Goal: Task Accomplishment & Management: Manage account settings

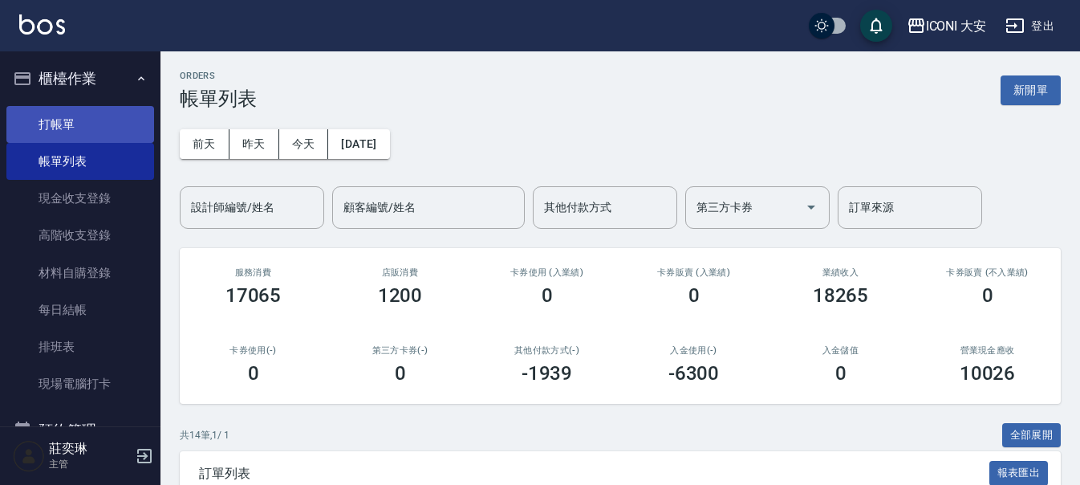
click at [63, 127] on link "打帳單" at bounding box center [80, 124] width 148 height 37
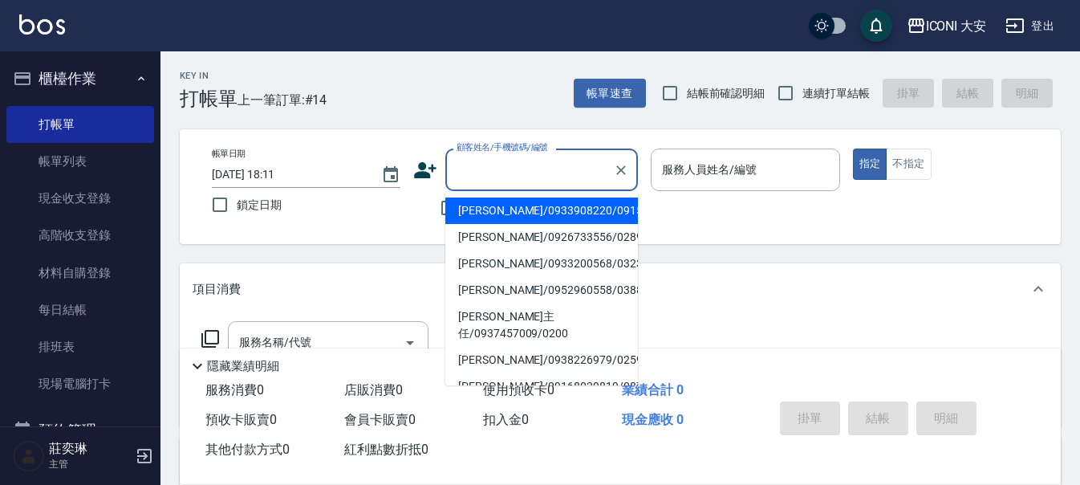
click at [465, 176] on input "顧客姓名/手機號碼/編號" at bounding box center [529, 170] width 154 height 28
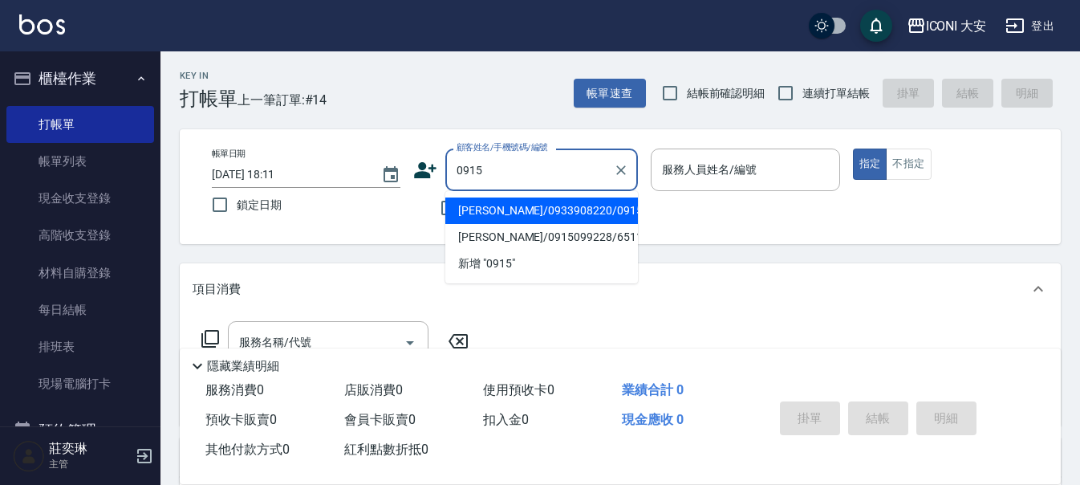
click at [606, 214] on li "[PERSON_NAME]/0933908220/0915" at bounding box center [541, 210] width 193 height 26
type input "[PERSON_NAME]/0933908220/0915"
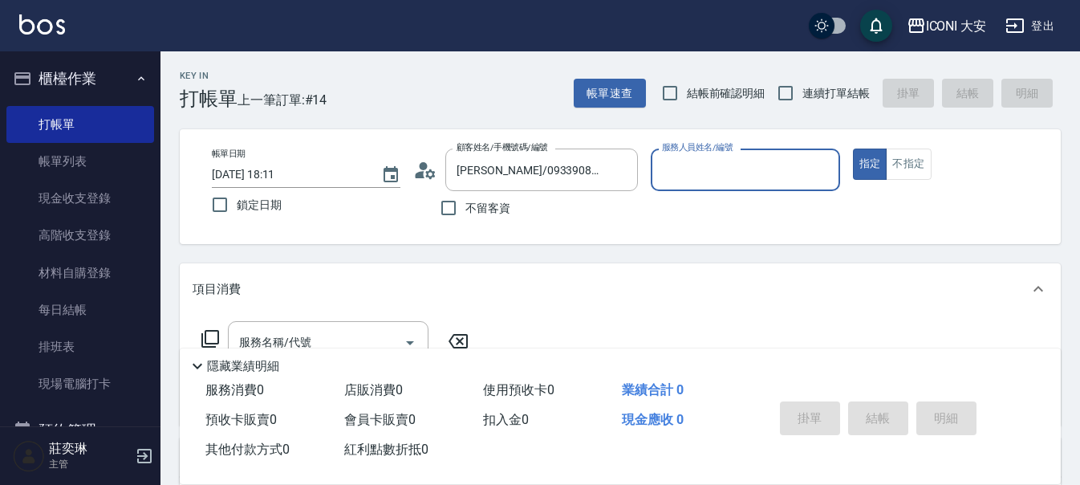
type input "Yulisa-8"
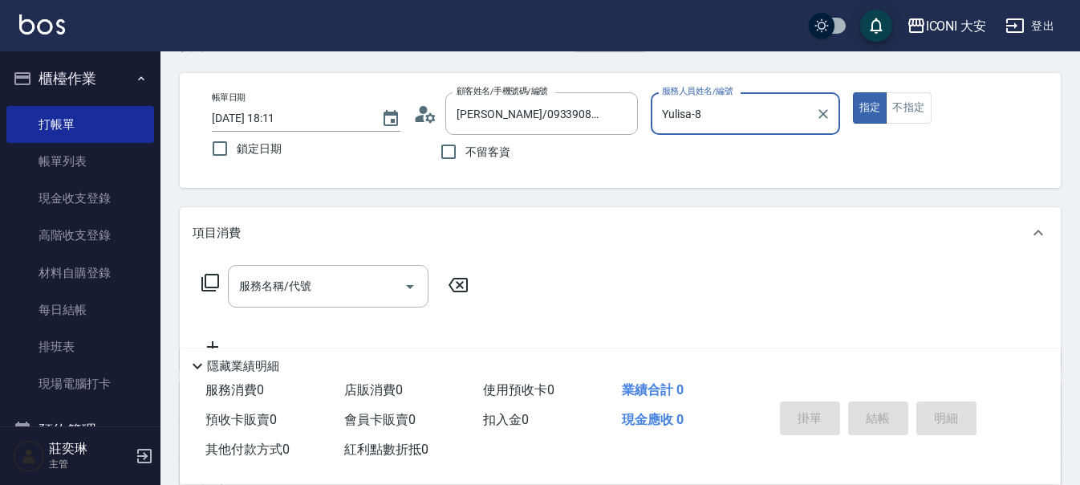
scroll to position [80, 0]
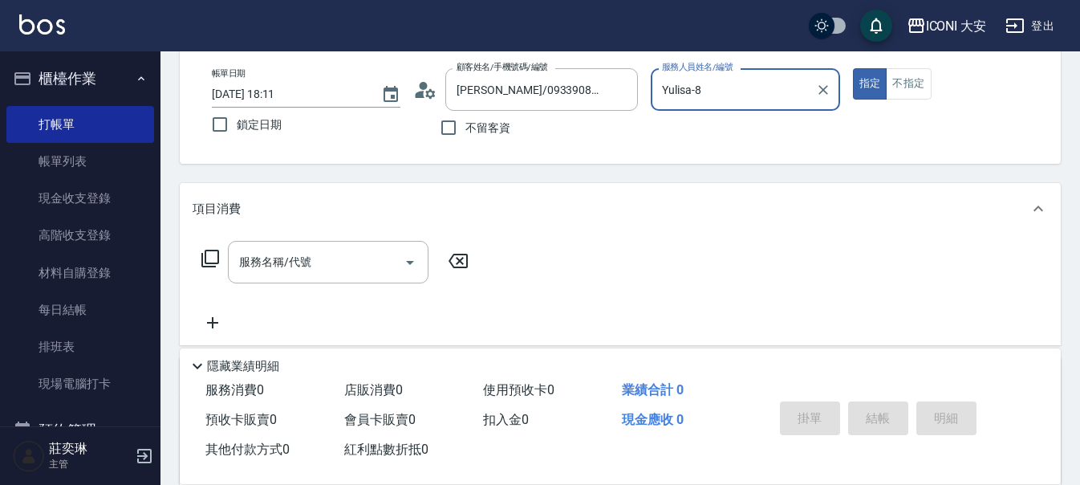
click at [207, 257] on icon at bounding box center [210, 258] width 19 height 19
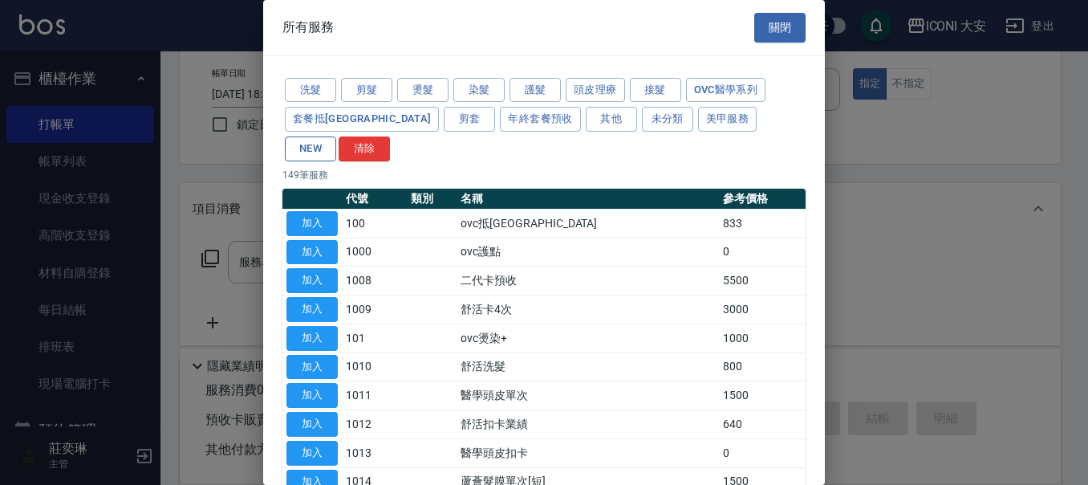
click at [336, 136] on button "NEW" at bounding box center [310, 148] width 51 height 25
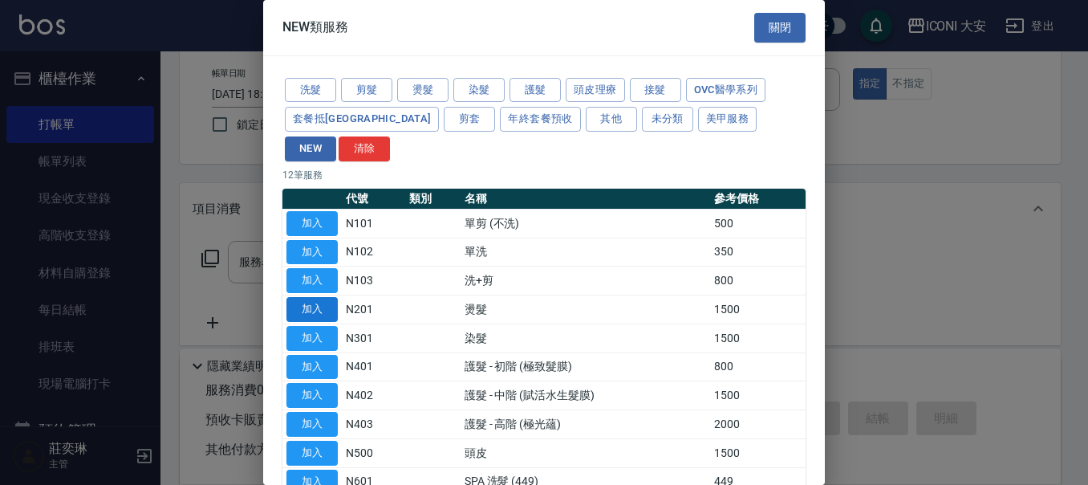
click at [310, 297] on button "加入" at bounding box center [311, 309] width 51 height 25
type input "燙髮(N201)"
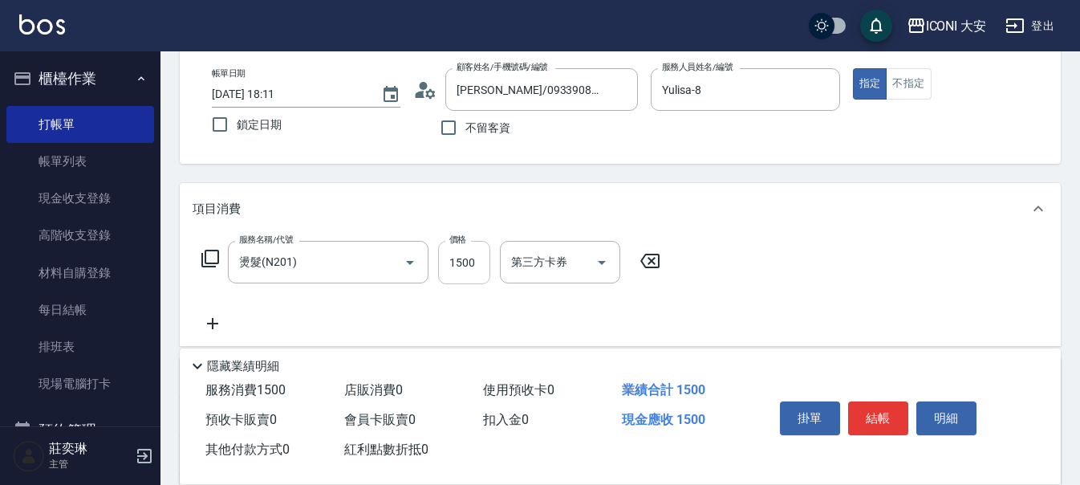
drag, startPoint x: 479, startPoint y: 269, endPoint x: 468, endPoint y: 270, distance: 11.3
click at [478, 270] on input "1500" at bounding box center [464, 262] width 52 height 43
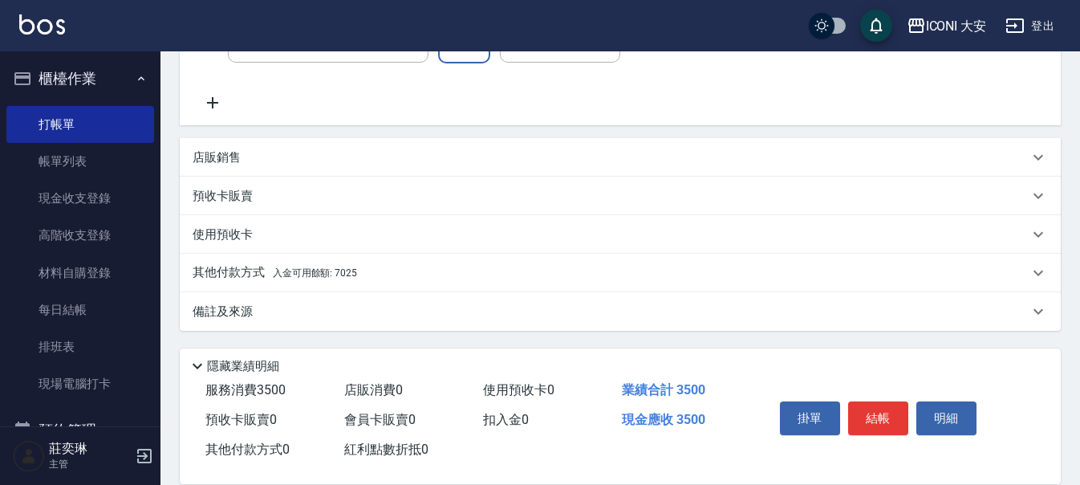
type input "3500"
click at [238, 271] on p "其他付款方式 入金可用餘額: 7025" at bounding box center [275, 273] width 164 height 18
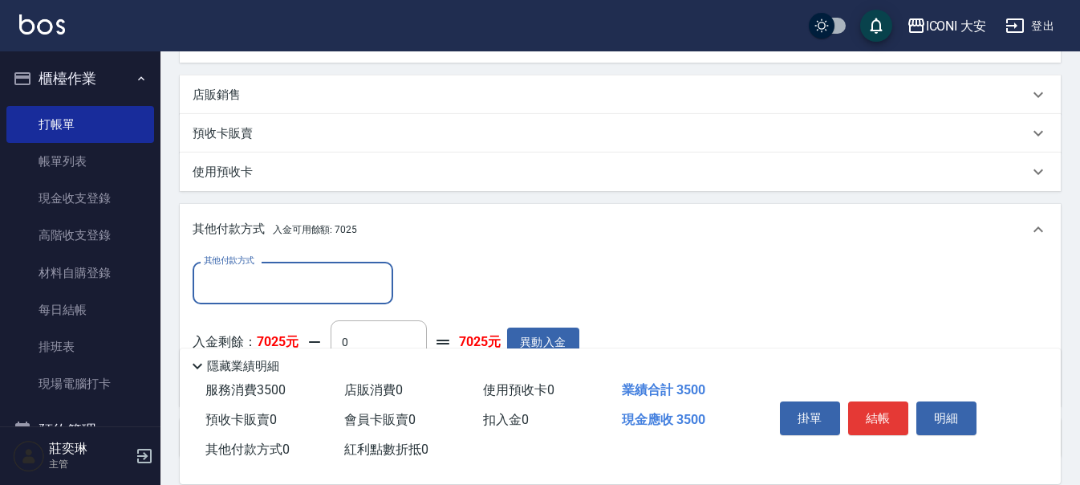
scroll to position [490, 0]
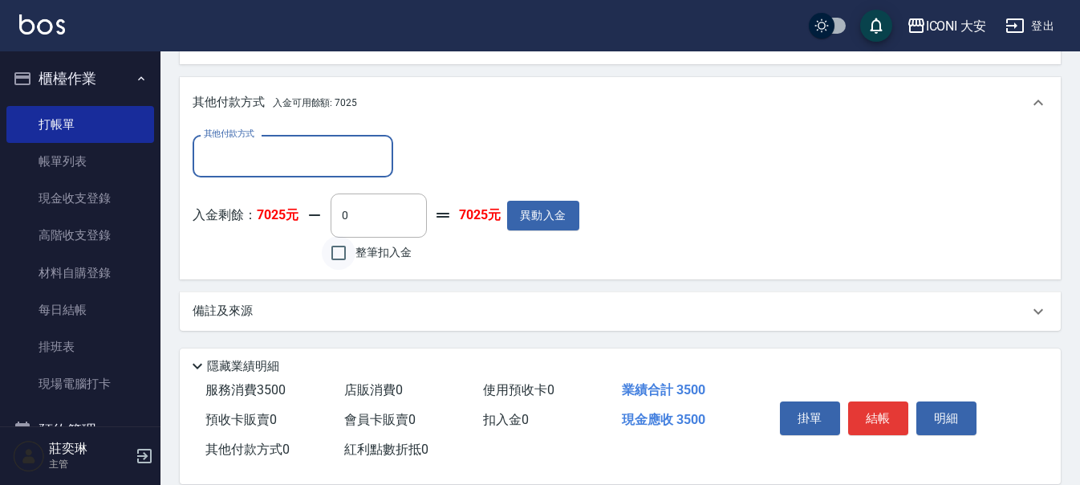
click at [342, 249] on input "整筆扣入金" at bounding box center [339, 253] width 34 height 34
checkbox input "true"
type input "3500"
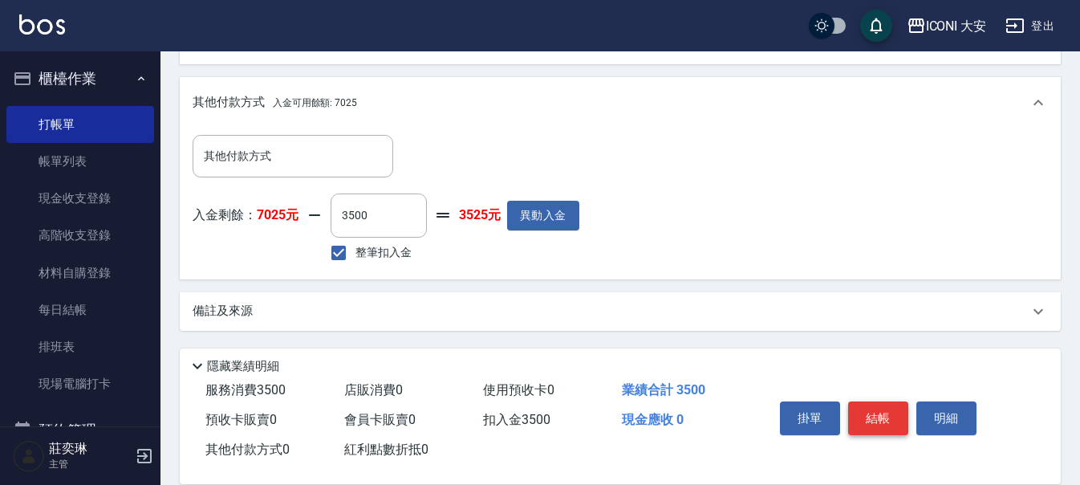
click at [871, 414] on button "結帳" at bounding box center [878, 418] width 60 height 34
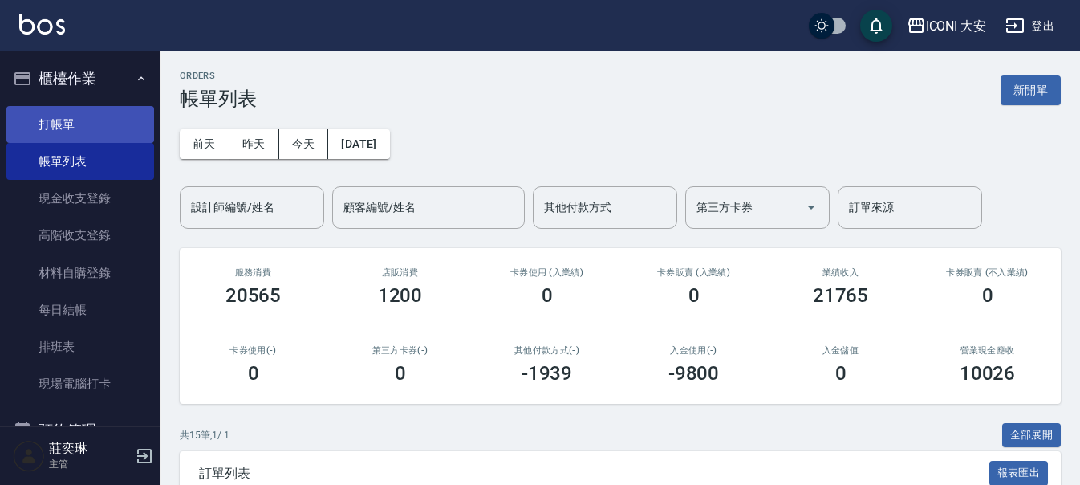
click at [57, 114] on link "打帳單" at bounding box center [80, 124] width 148 height 37
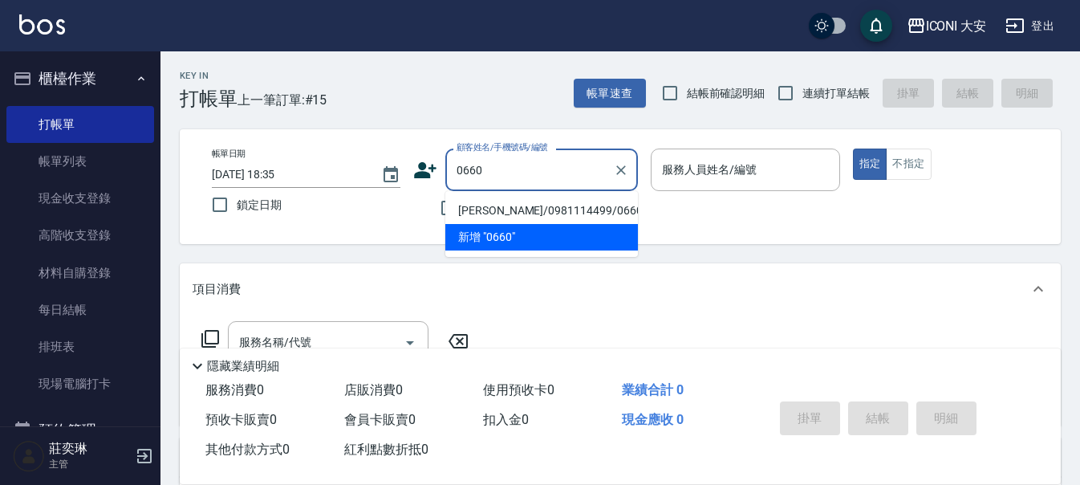
click at [534, 213] on li "[PERSON_NAME]/0981114499/0660" at bounding box center [541, 210] width 193 height 26
type input "[PERSON_NAME]/0981114499/0660"
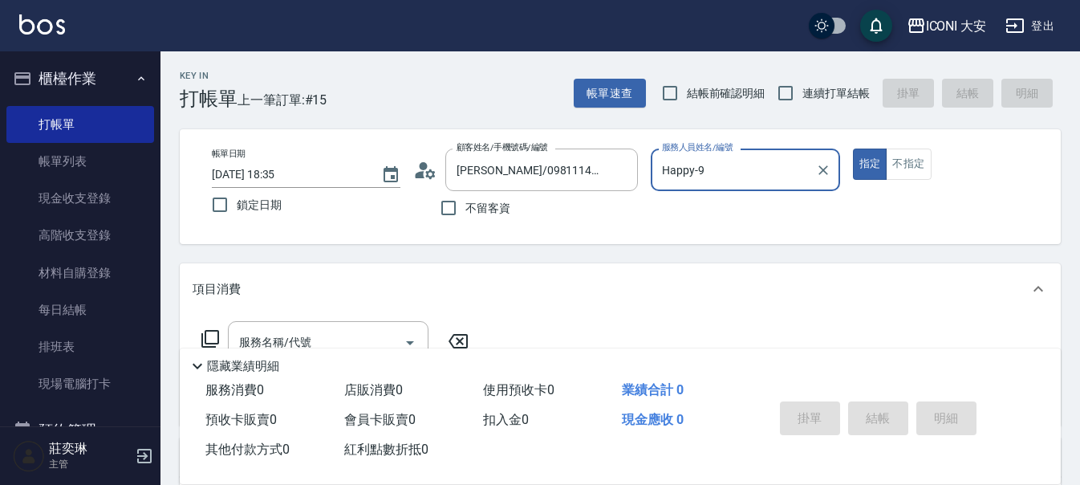
type input "Happy-9"
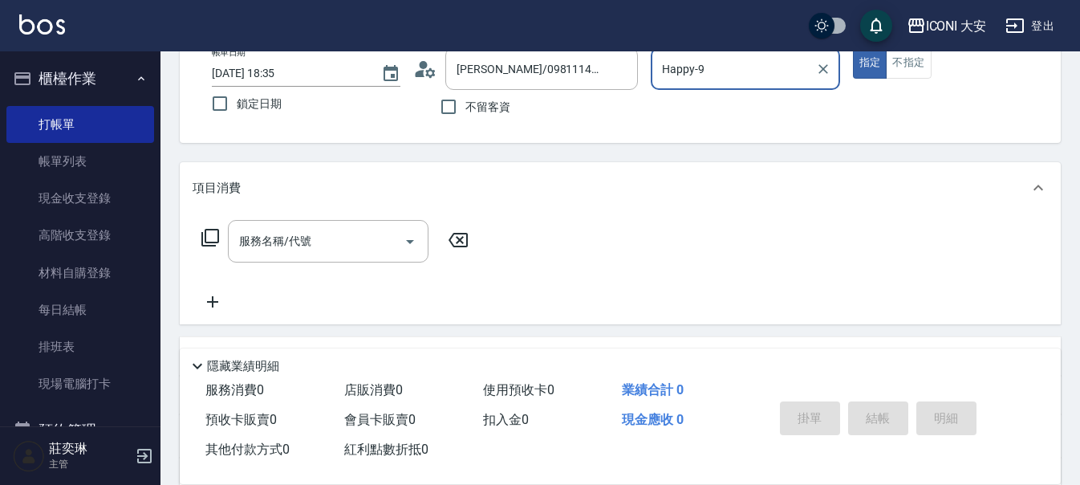
scroll to position [241, 0]
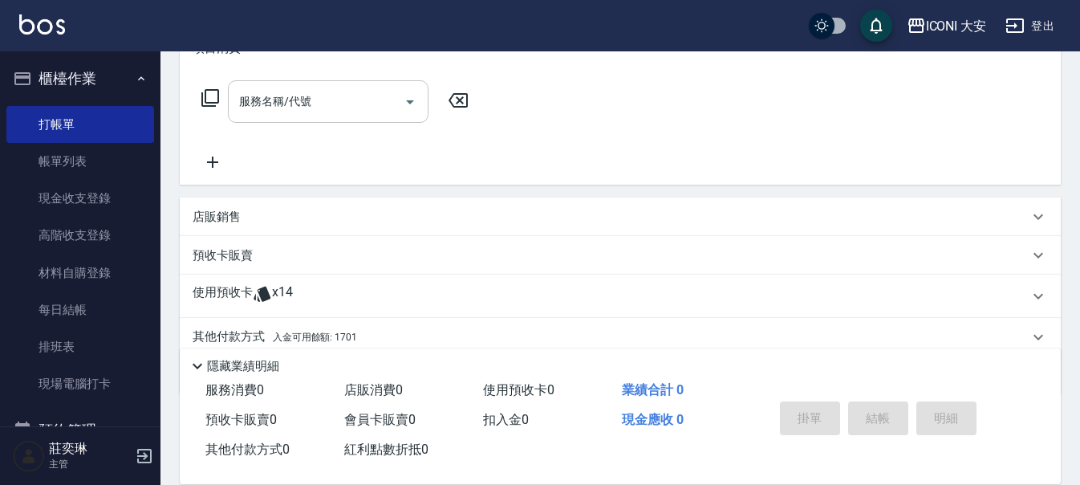
click at [398, 111] on div at bounding box center [409, 101] width 24 height 43
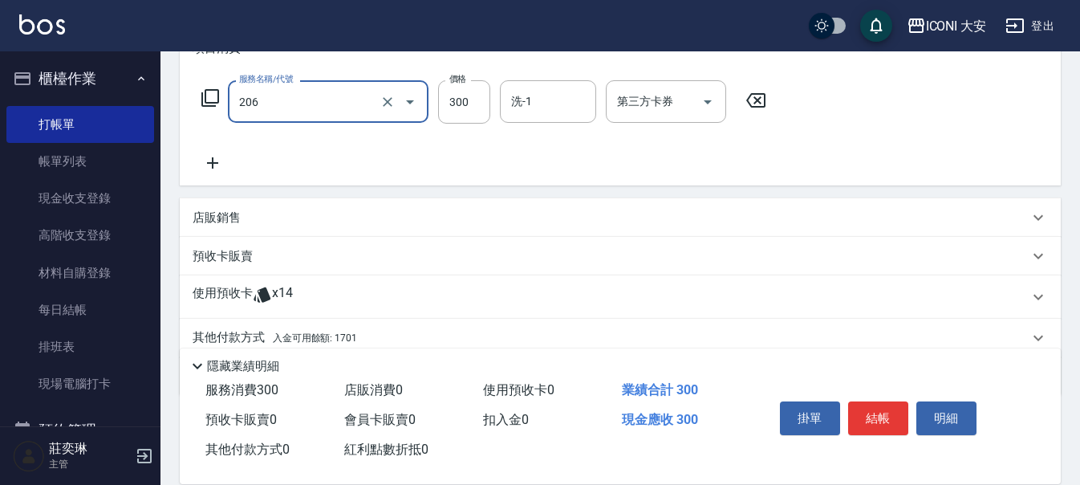
type input "洗髮(206)"
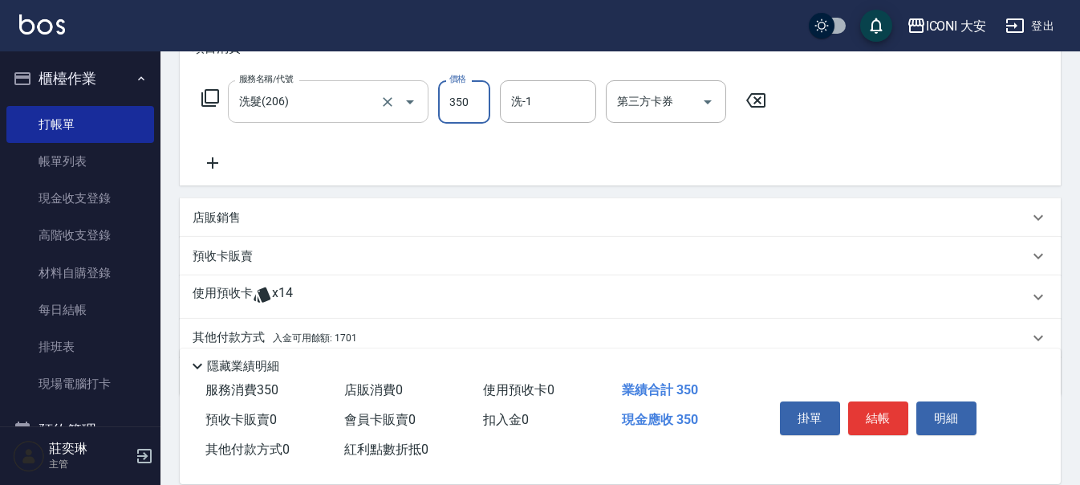
type input "350"
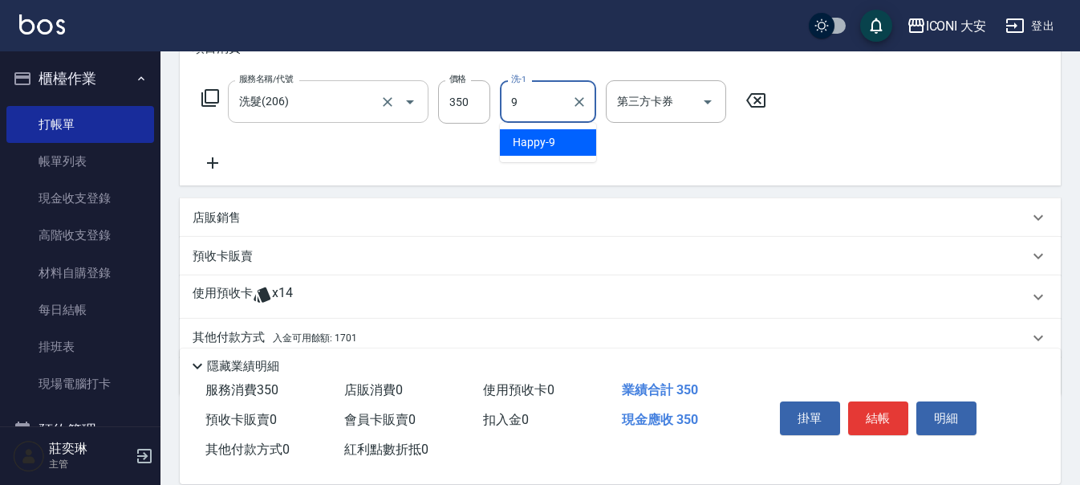
type input "Happy-9"
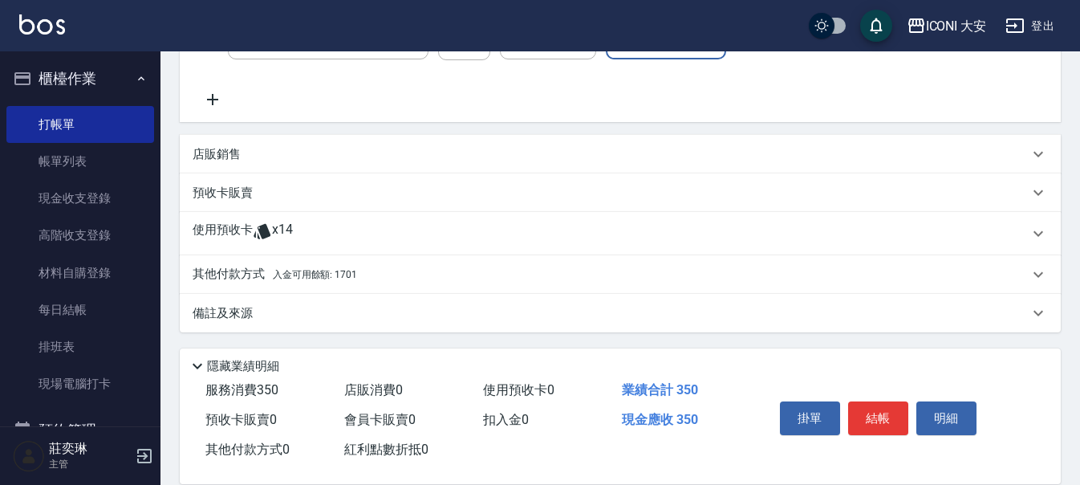
scroll to position [306, 0]
click at [335, 281] on p "其他付款方式 入金可用餘額: 1701" at bounding box center [275, 273] width 164 height 18
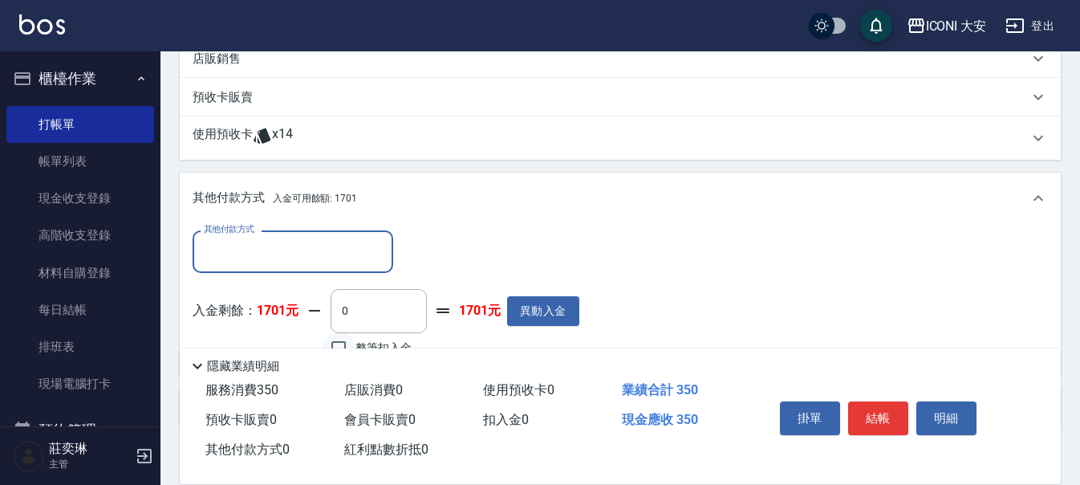
scroll to position [495, 0]
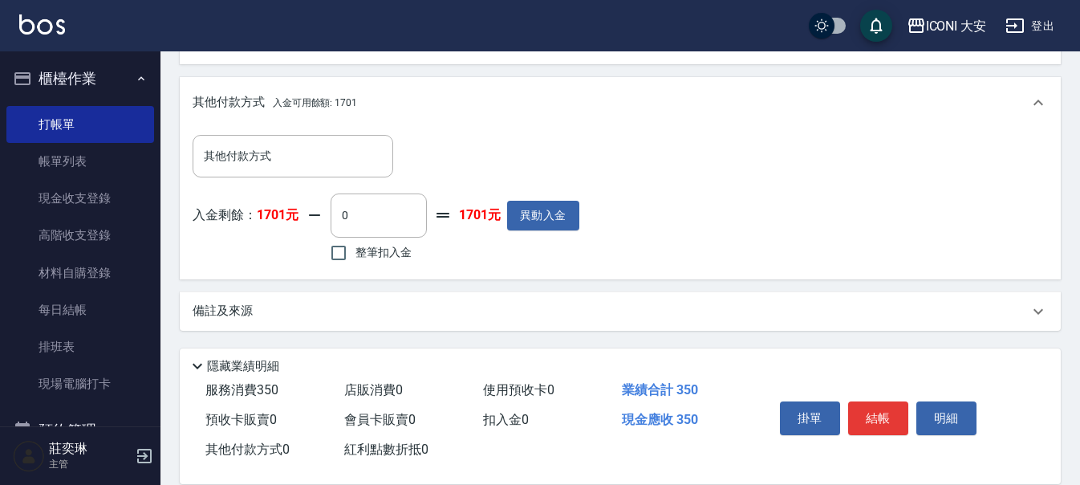
click at [356, 260] on span "整筆扣入金" at bounding box center [383, 252] width 56 height 17
click at [355, 260] on input "整筆扣入金" at bounding box center [339, 253] width 34 height 34
checkbox input "true"
type input "350"
click at [879, 413] on button "結帳" at bounding box center [878, 418] width 60 height 34
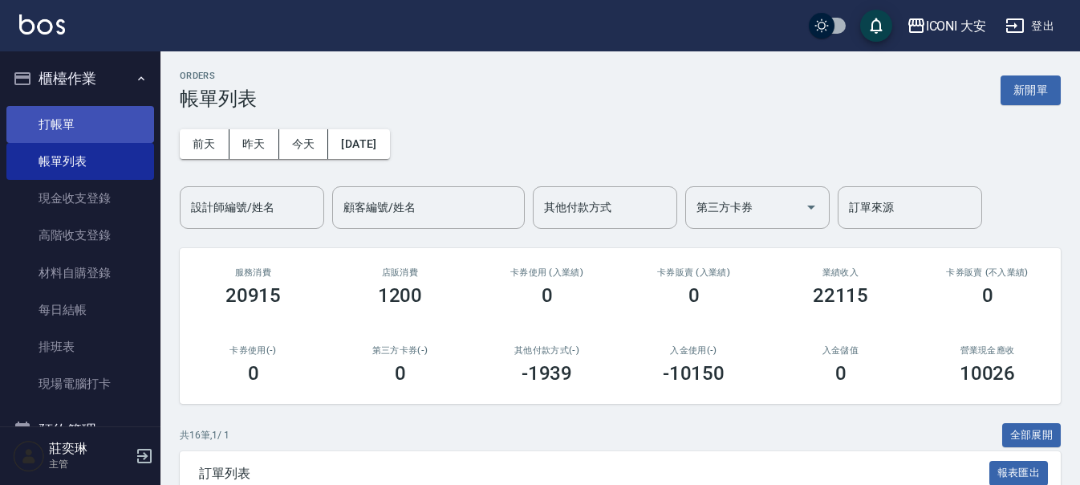
click at [103, 128] on link "打帳單" at bounding box center [80, 124] width 148 height 37
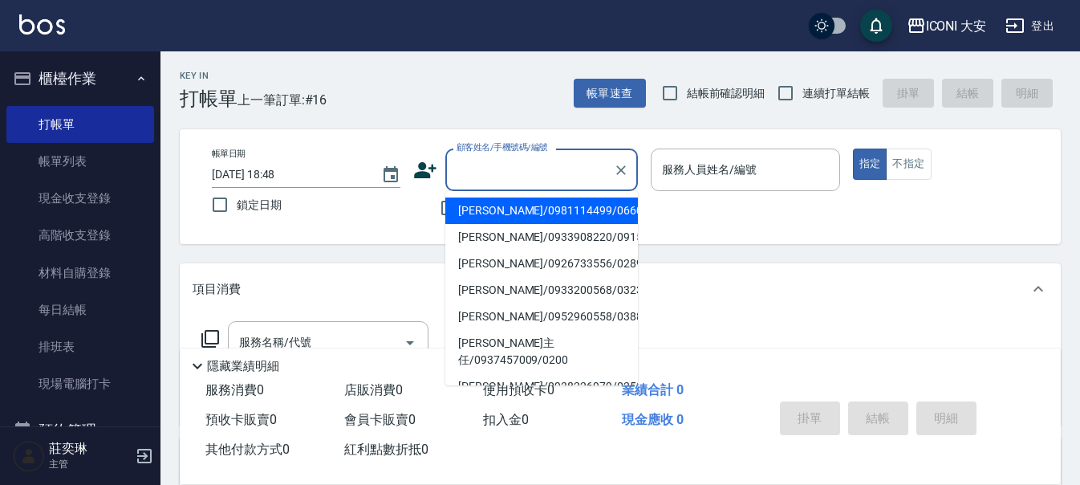
click at [496, 172] on input "顧客姓名/手機號碼/編號" at bounding box center [529, 170] width 154 height 28
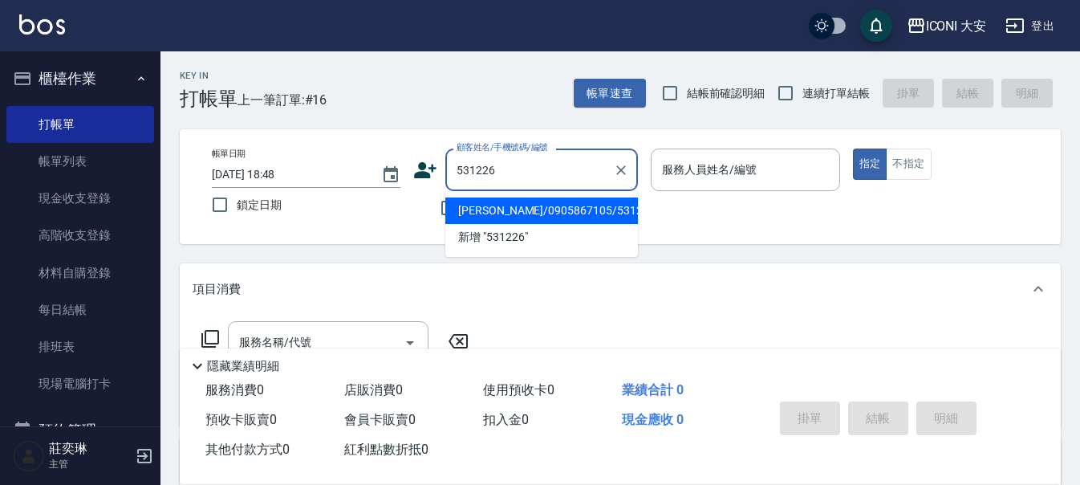
click at [516, 213] on li "[PERSON_NAME]/0905867105/531226" at bounding box center [541, 210] width 193 height 26
type input "[PERSON_NAME]/0905867105/531226"
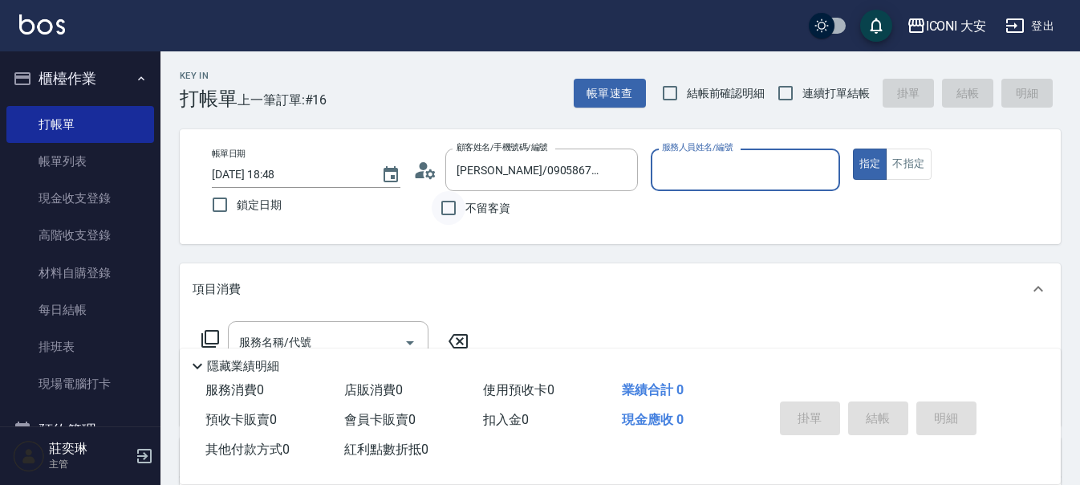
type input "Yulisa-8"
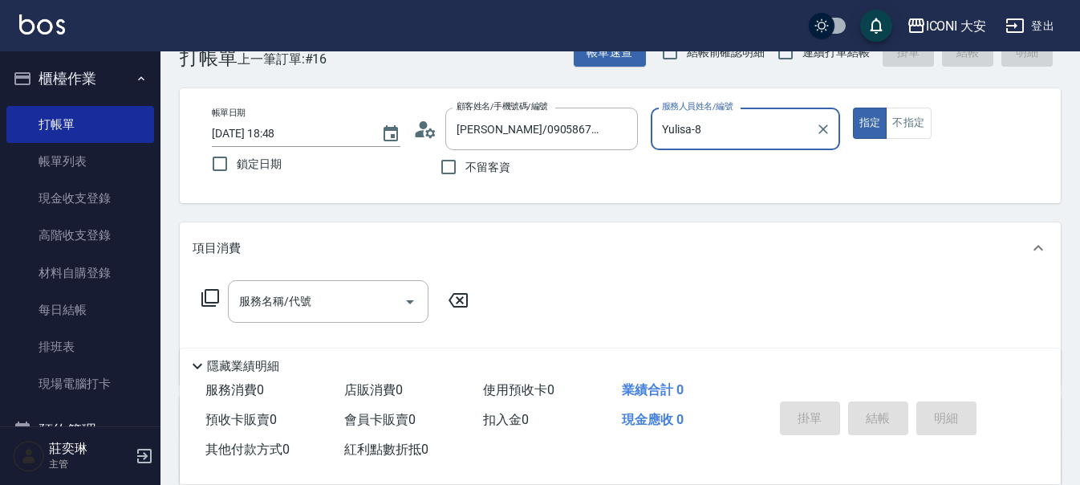
scroll to position [80, 0]
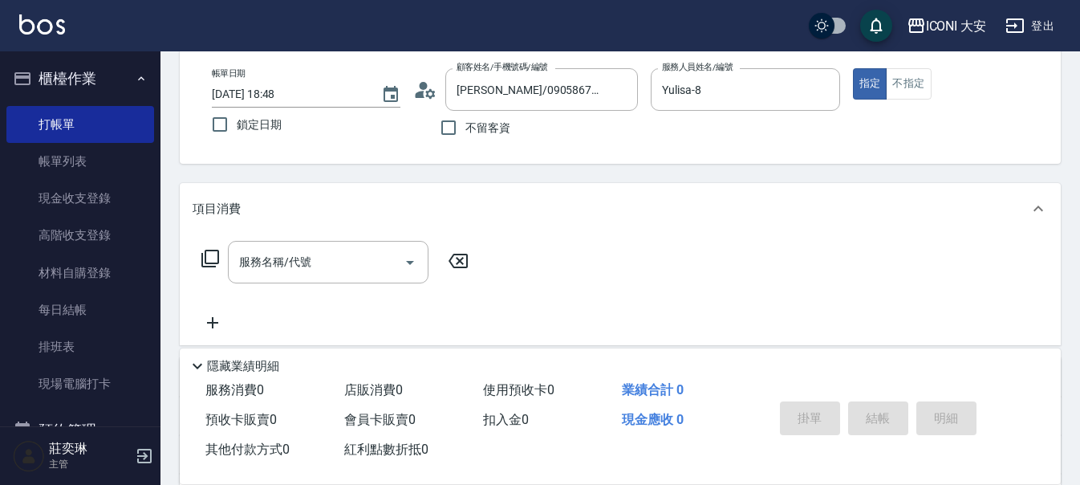
click at [216, 259] on icon at bounding box center [210, 258] width 19 height 19
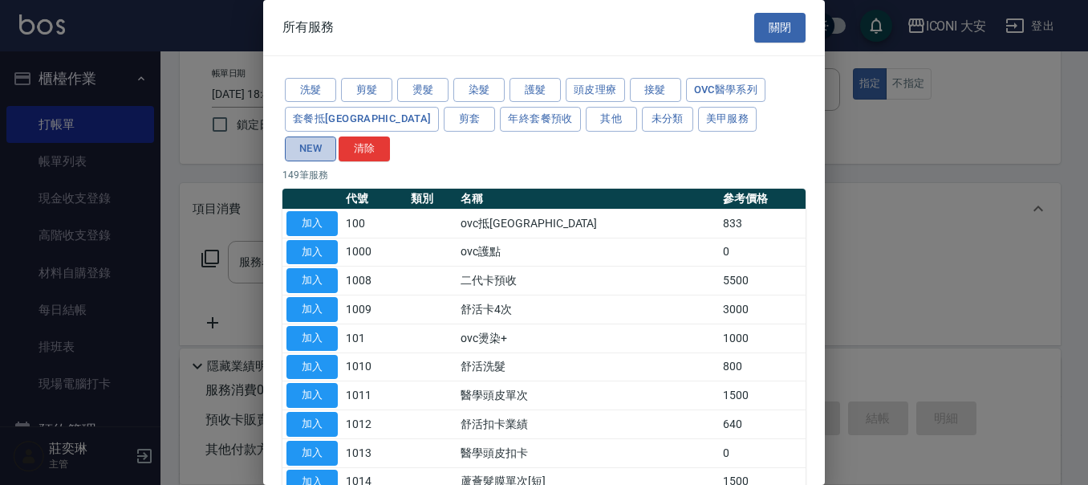
click at [336, 136] on button "NEW" at bounding box center [310, 148] width 51 height 25
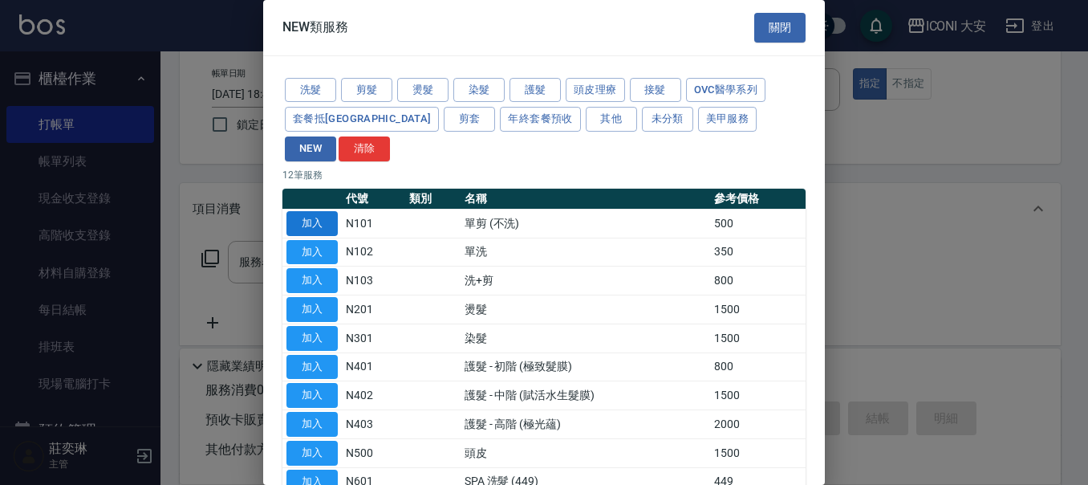
click at [330, 211] on button "加入" at bounding box center [311, 223] width 51 height 25
type input "單剪 (不洗)(N101)"
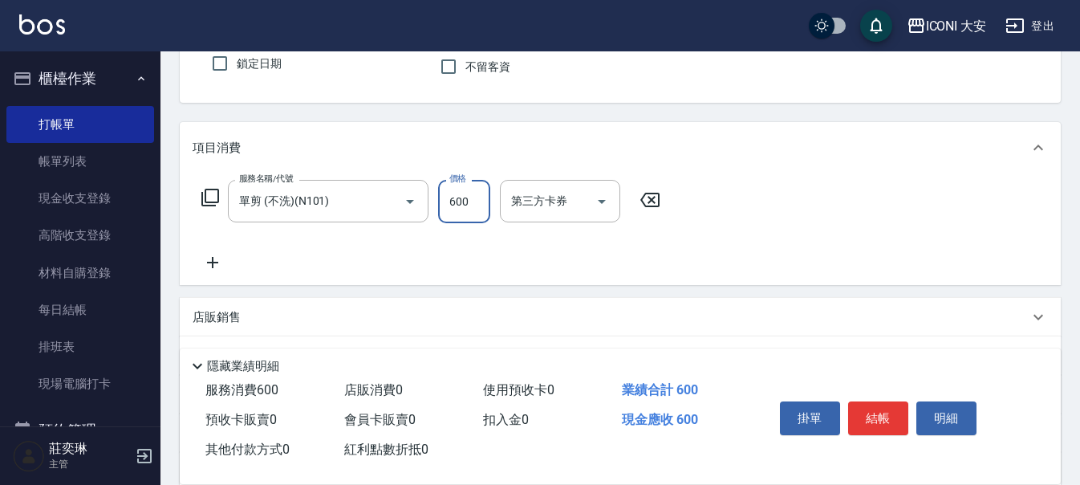
scroll to position [301, 0]
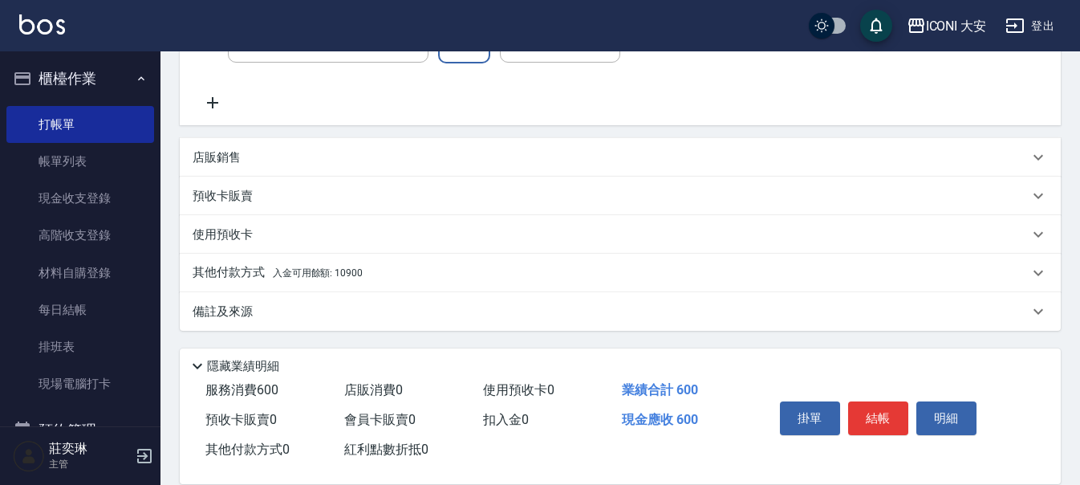
type input "600"
click at [245, 274] on p "其他付款方式 入金可用餘額: 10900" at bounding box center [278, 273] width 170 height 18
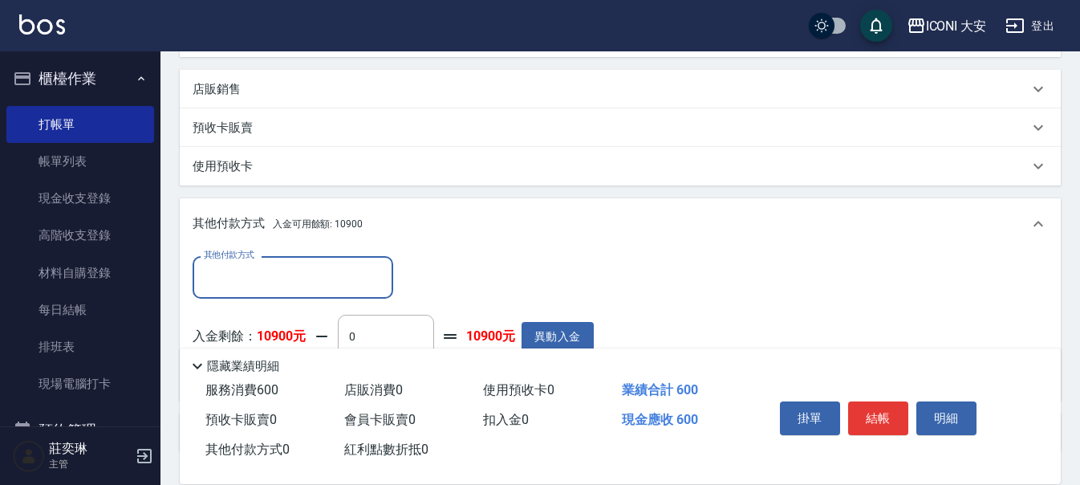
scroll to position [461, 0]
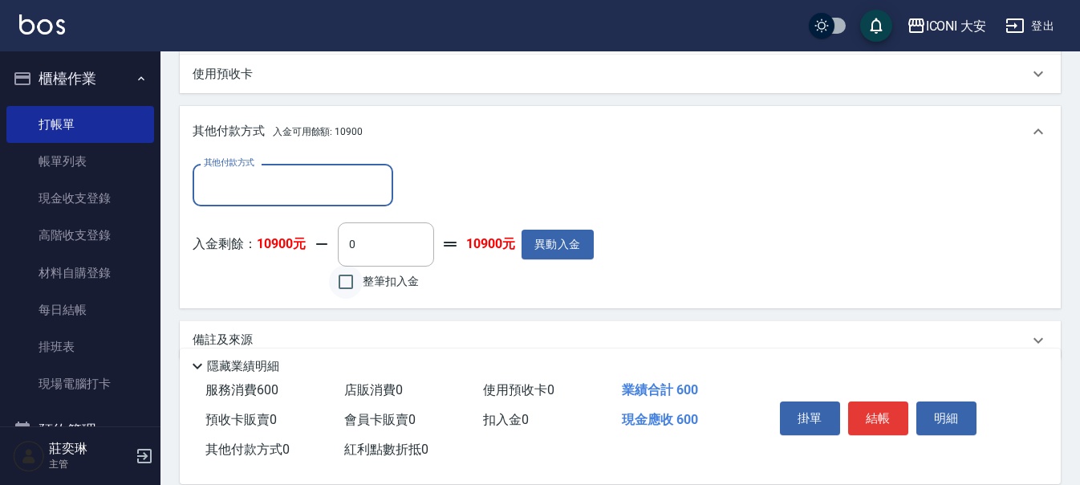
click at [351, 280] on input "整筆扣入金" at bounding box center [346, 282] width 34 height 34
checkbox input "true"
type input "600"
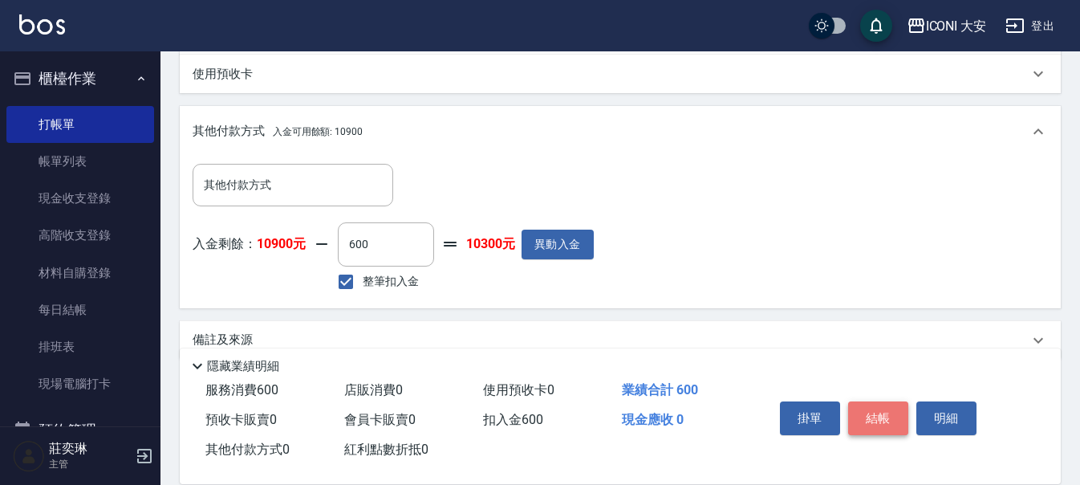
click at [883, 403] on button "結帳" at bounding box center [878, 418] width 60 height 34
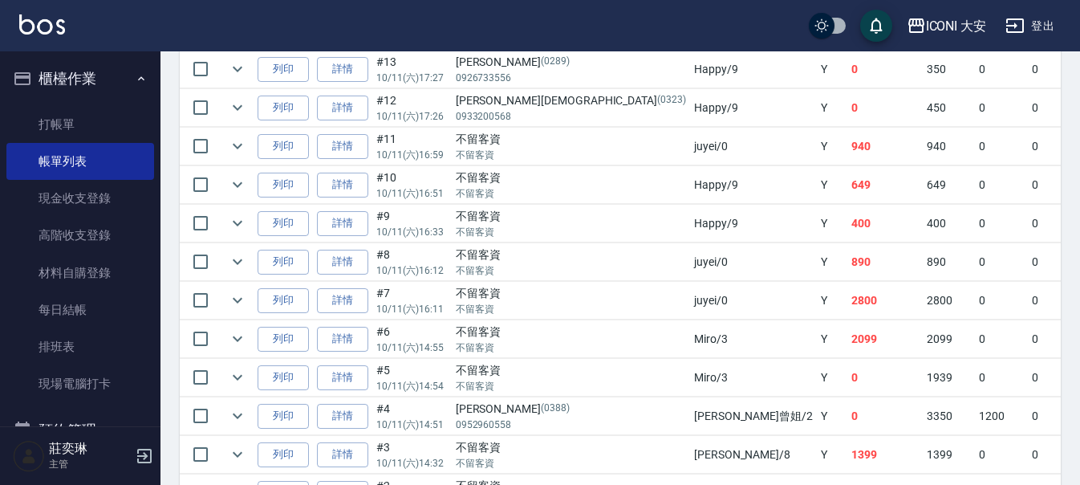
scroll to position [722, 0]
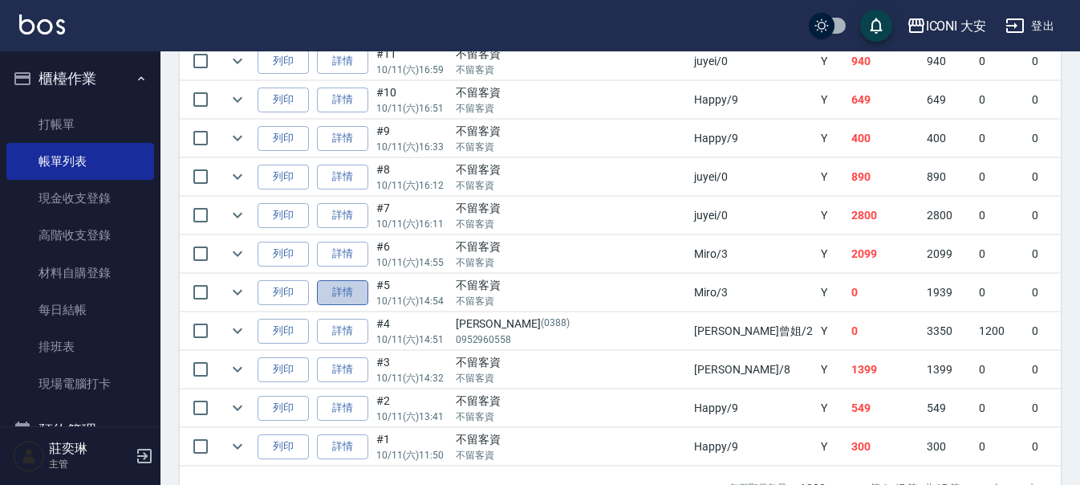
click at [343, 291] on link "詳情" at bounding box center [342, 292] width 51 height 25
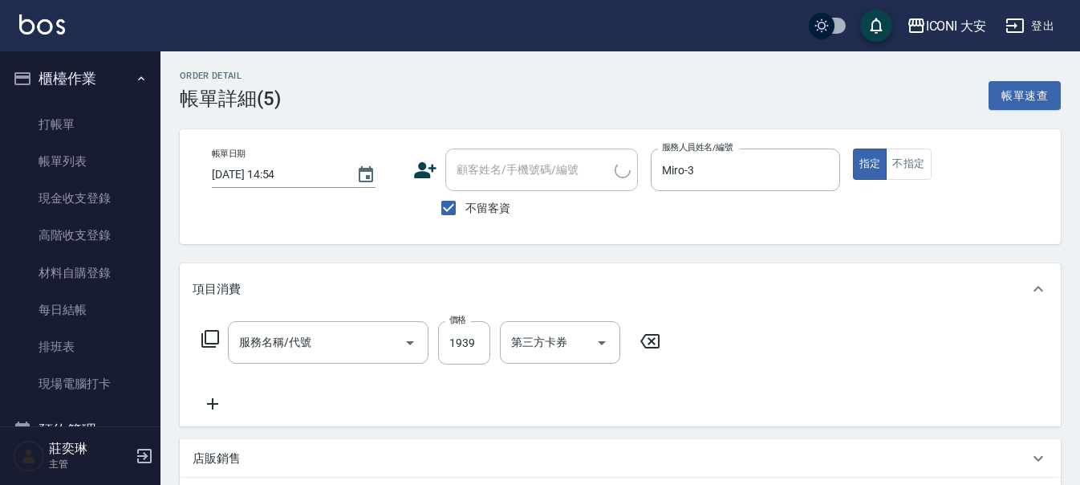
type input "[DATE] 14:54"
checkbox input "true"
type input "Miro-3"
type input "染髮(N301)"
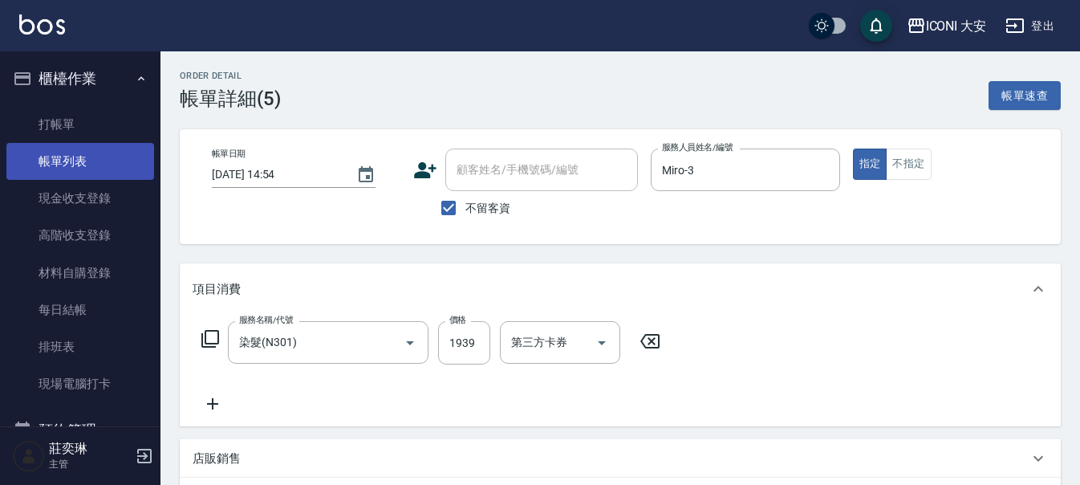
click at [91, 159] on link "帳單列表" at bounding box center [80, 161] width 148 height 37
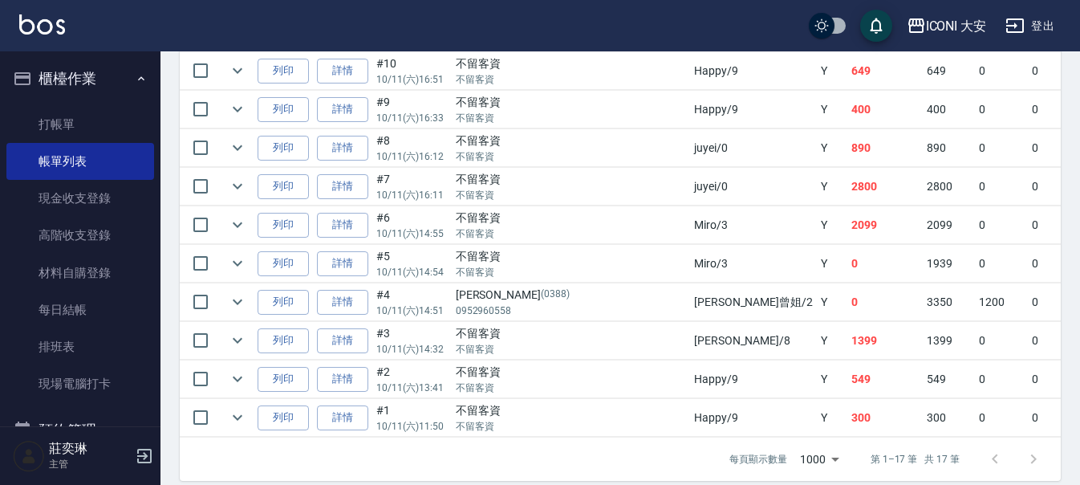
scroll to position [778, 0]
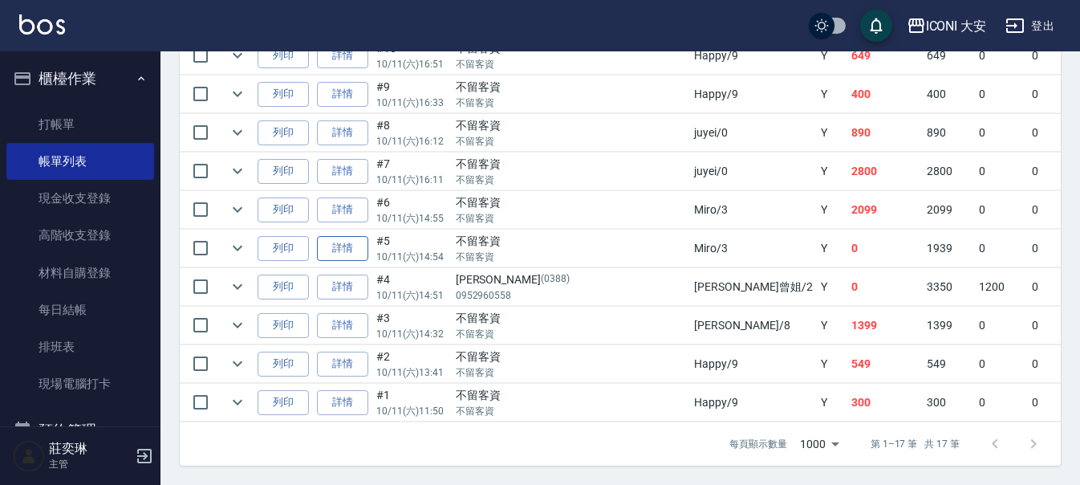
click at [352, 236] on link "詳情" at bounding box center [342, 248] width 51 height 25
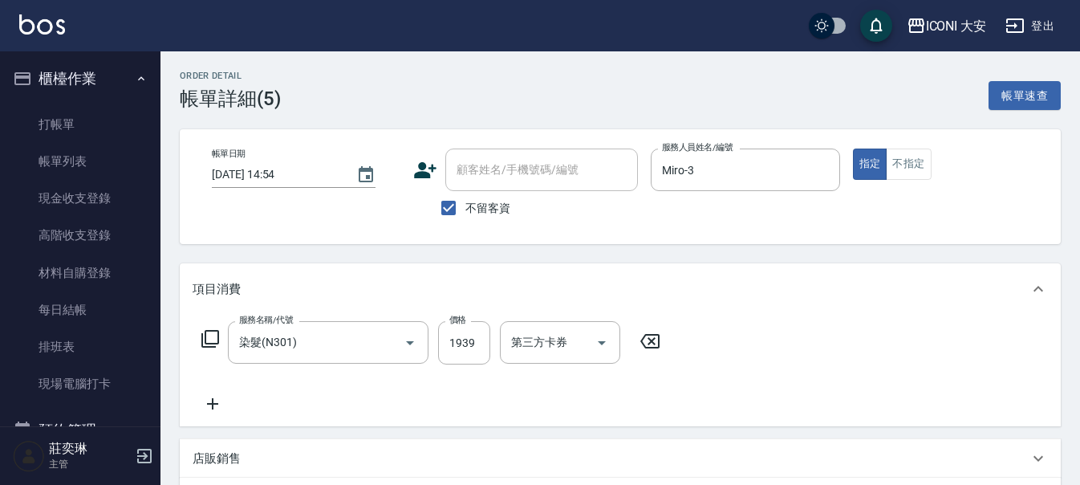
click at [217, 338] on icon at bounding box center [210, 339] width 18 height 18
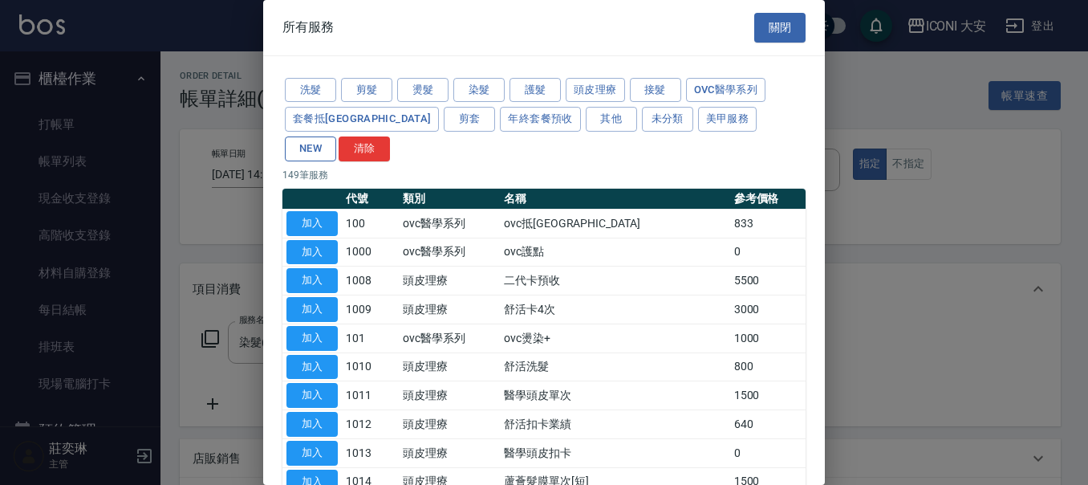
click at [336, 136] on button "NEW" at bounding box center [310, 148] width 51 height 25
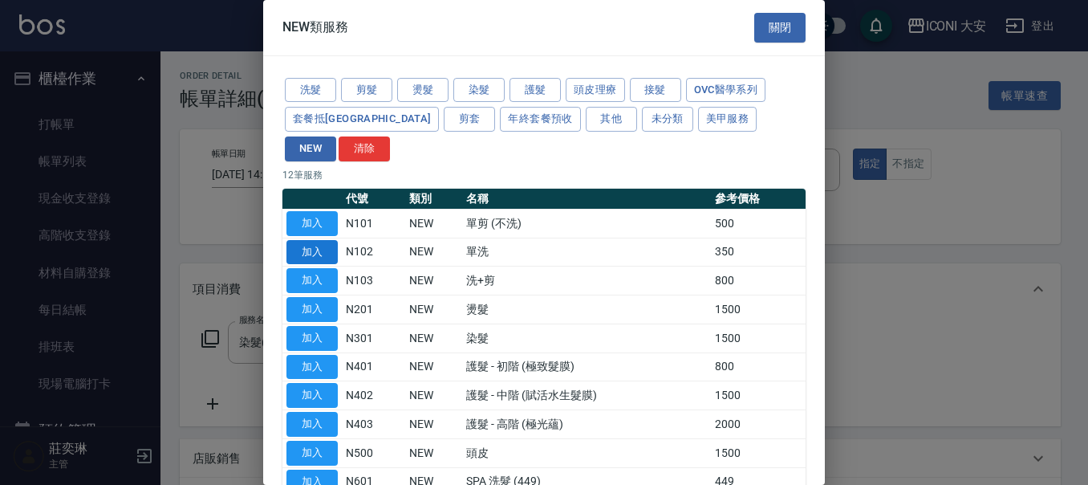
click at [305, 240] on button "加入" at bounding box center [311, 252] width 51 height 25
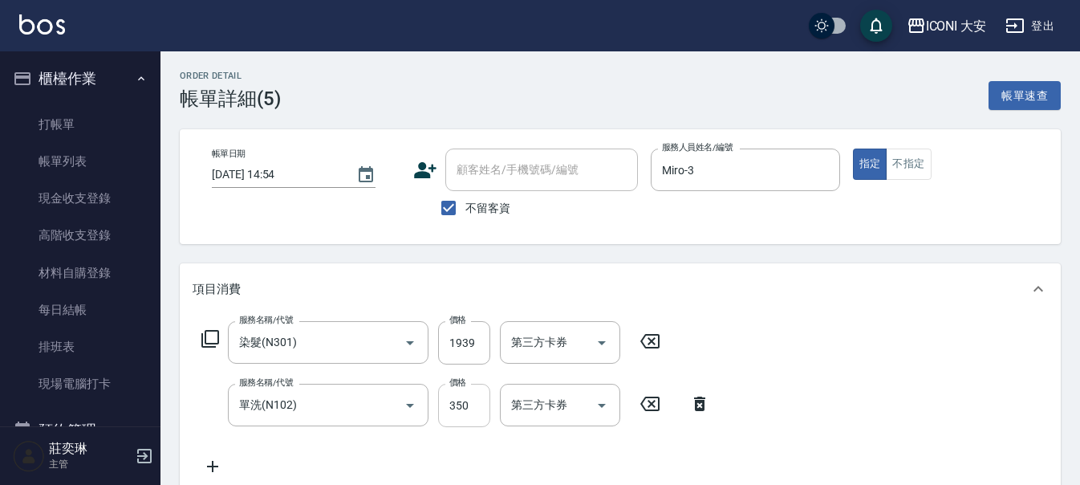
click at [476, 411] on input "350" at bounding box center [464, 404] width 52 height 43
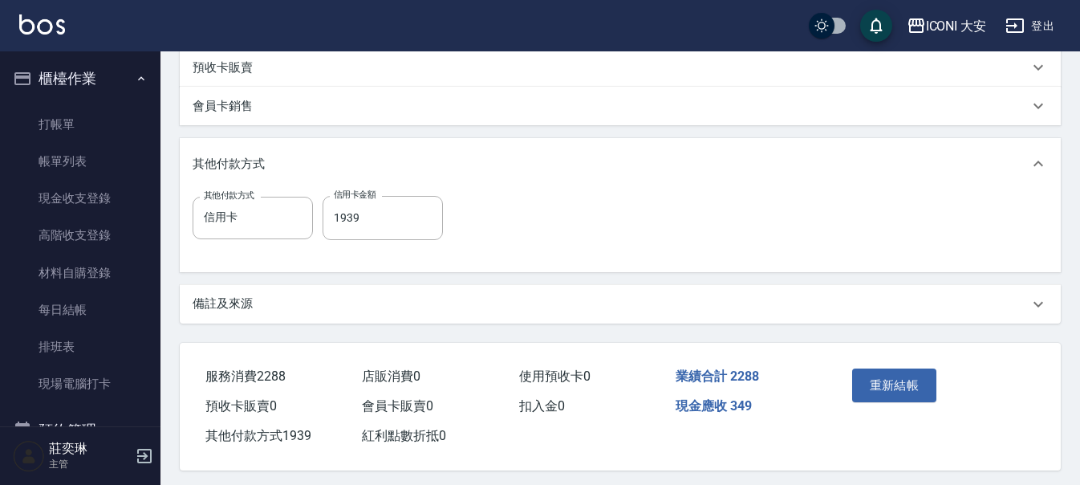
scroll to position [504, 0]
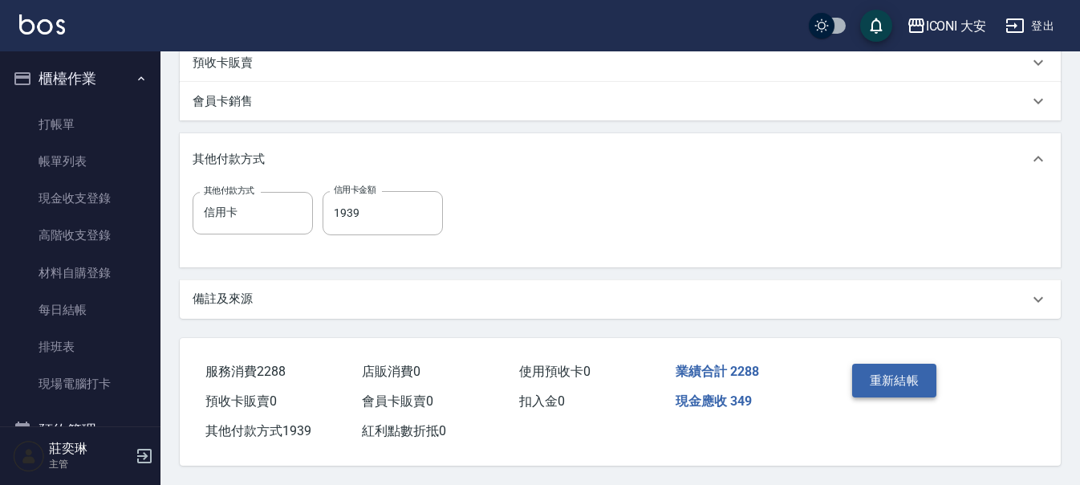
type input "349"
click at [886, 378] on button "重新結帳" at bounding box center [894, 380] width 85 height 34
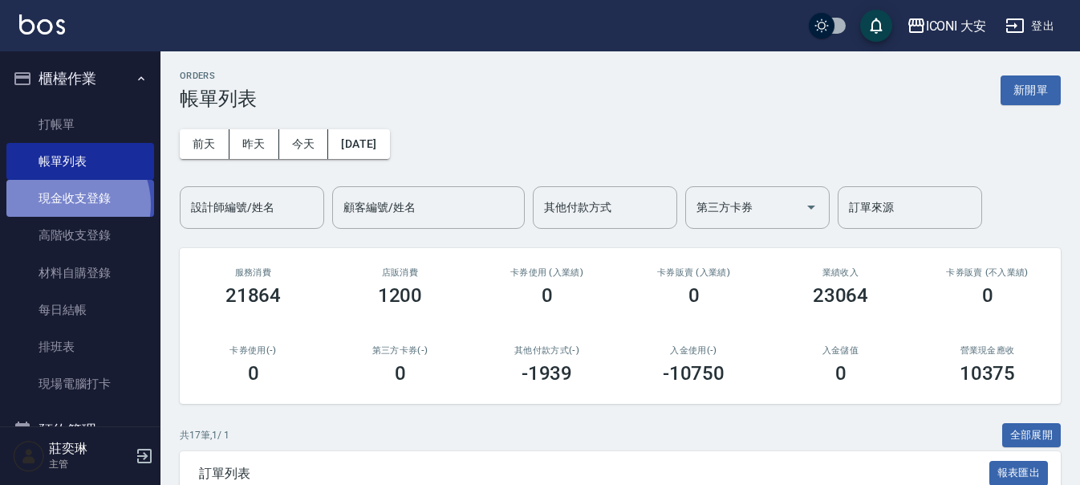
click at [66, 205] on link "現金收支登錄" at bounding box center [80, 198] width 148 height 37
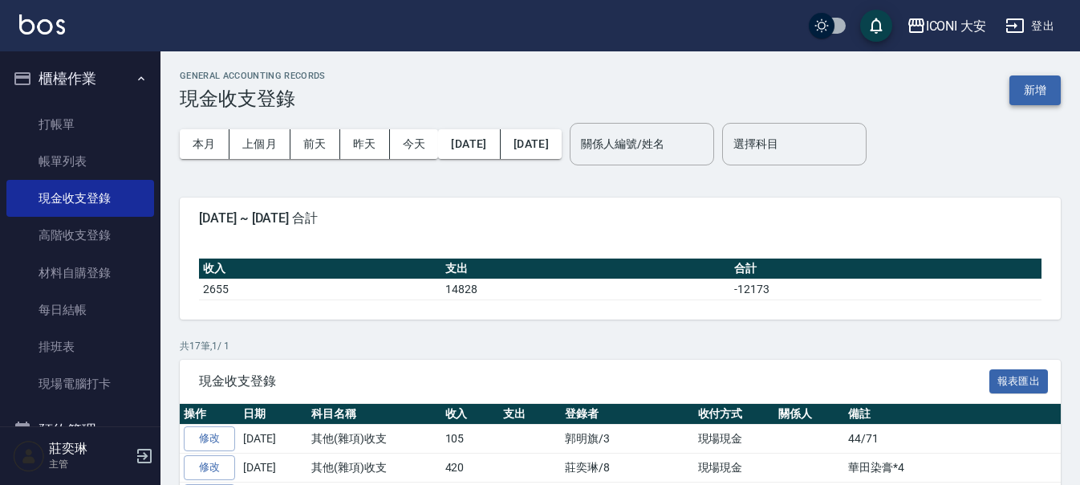
click at [1036, 90] on button "新增" at bounding box center [1034, 90] width 51 height 30
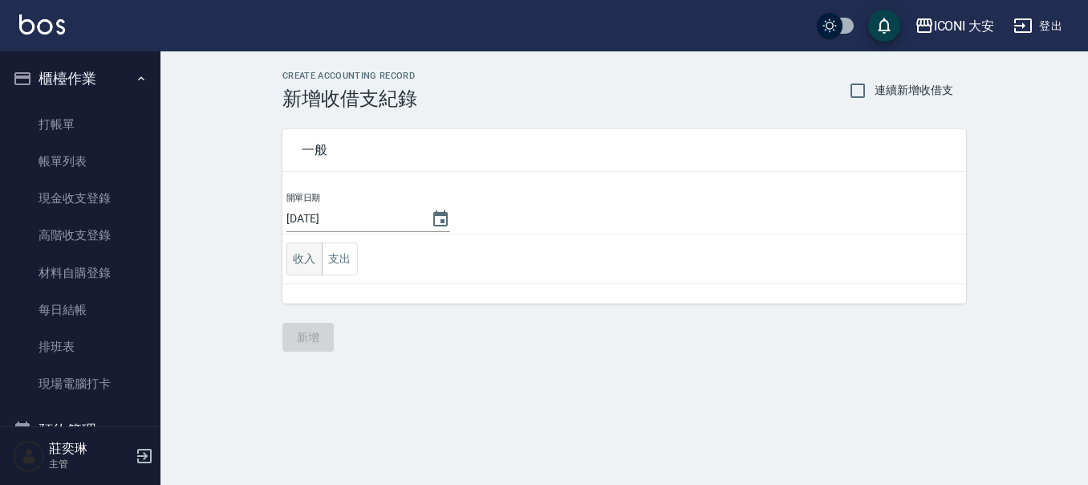
click at [309, 257] on button "收入" at bounding box center [304, 258] width 36 height 33
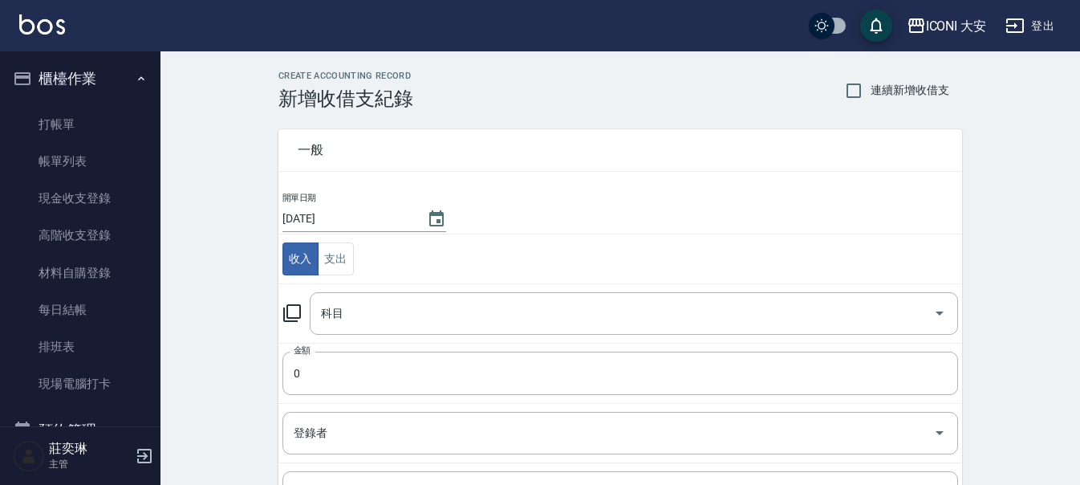
click at [296, 316] on icon at bounding box center [291, 312] width 19 height 19
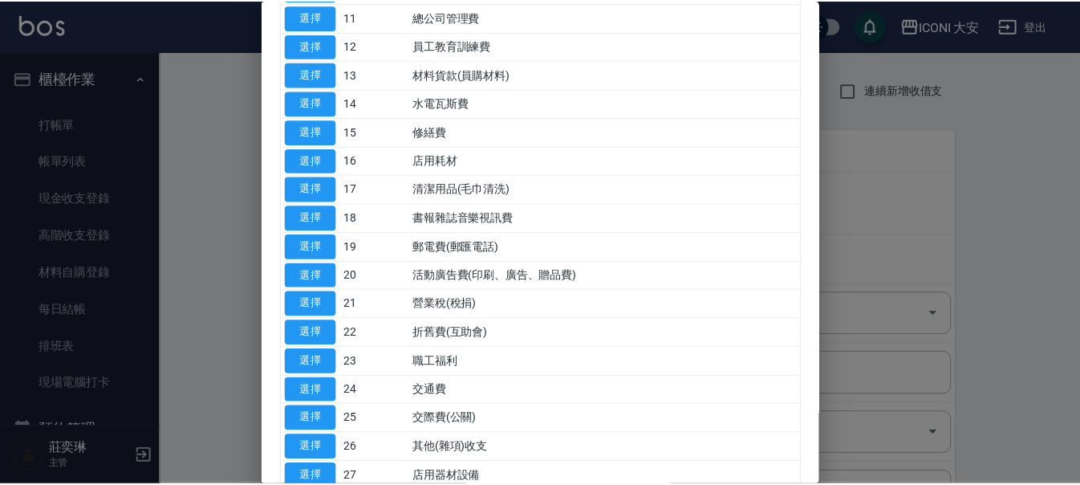
scroll to position [368, 0]
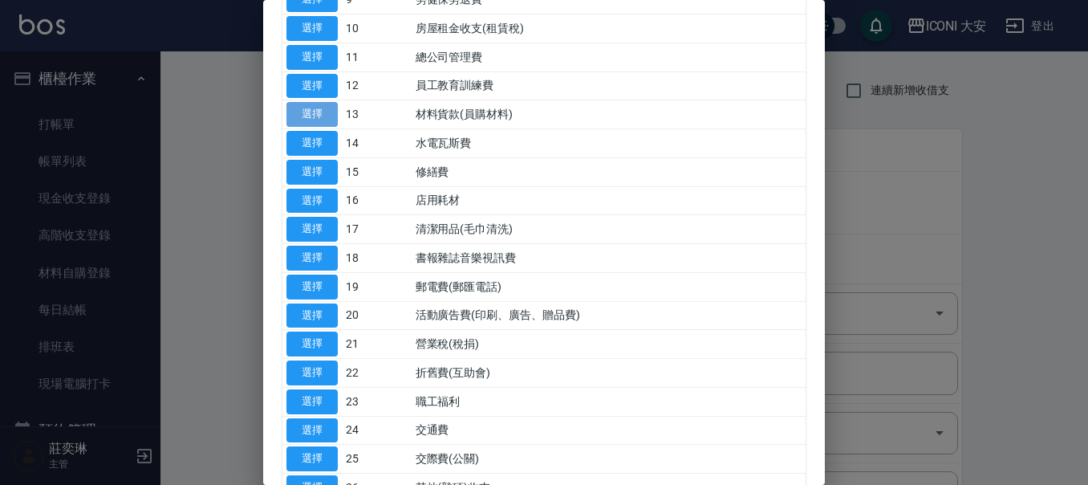
click at [290, 107] on button "選擇" at bounding box center [311, 114] width 51 height 25
type input "13 材料貨款(員購材料)"
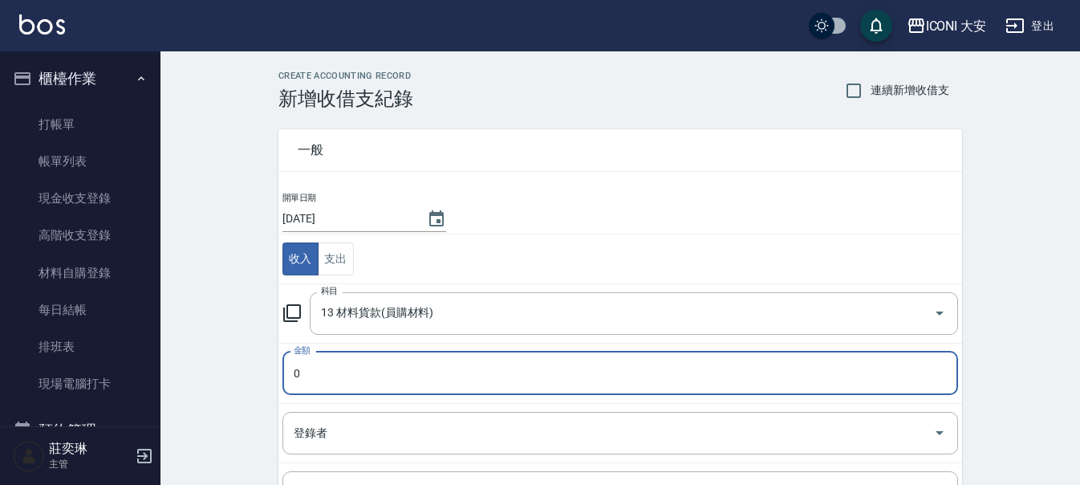
click at [340, 380] on input "0" at bounding box center [619, 372] width 675 height 43
type input "450"
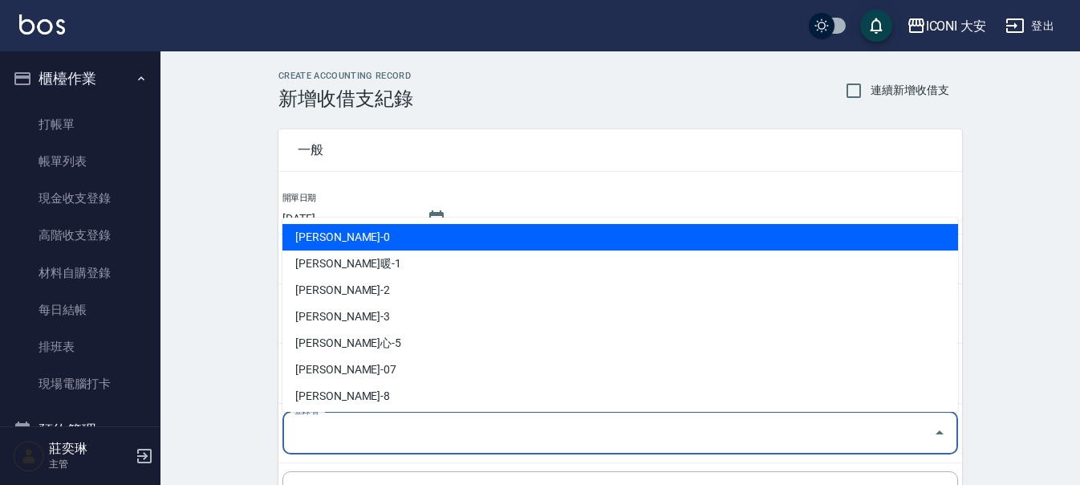
click at [359, 433] on input "登錄者" at bounding box center [608, 433] width 637 height 28
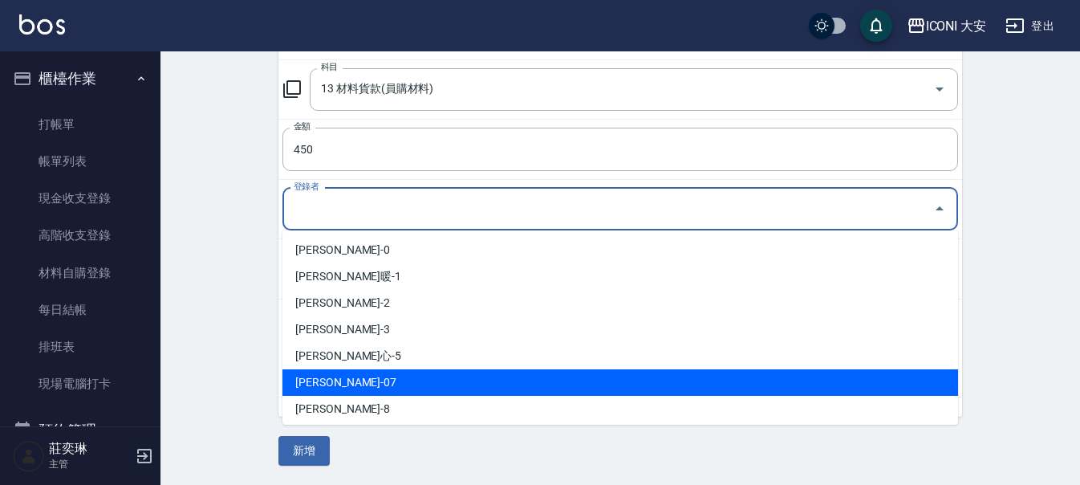
scroll to position [30, 0]
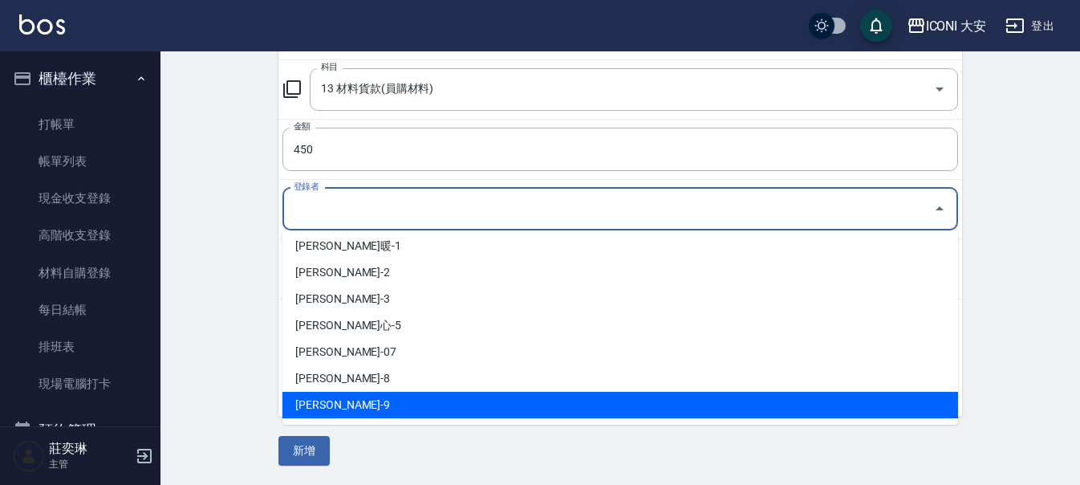
click at [428, 416] on li "[PERSON_NAME]-9" at bounding box center [619, 404] width 675 height 26
type input "[PERSON_NAME]-9"
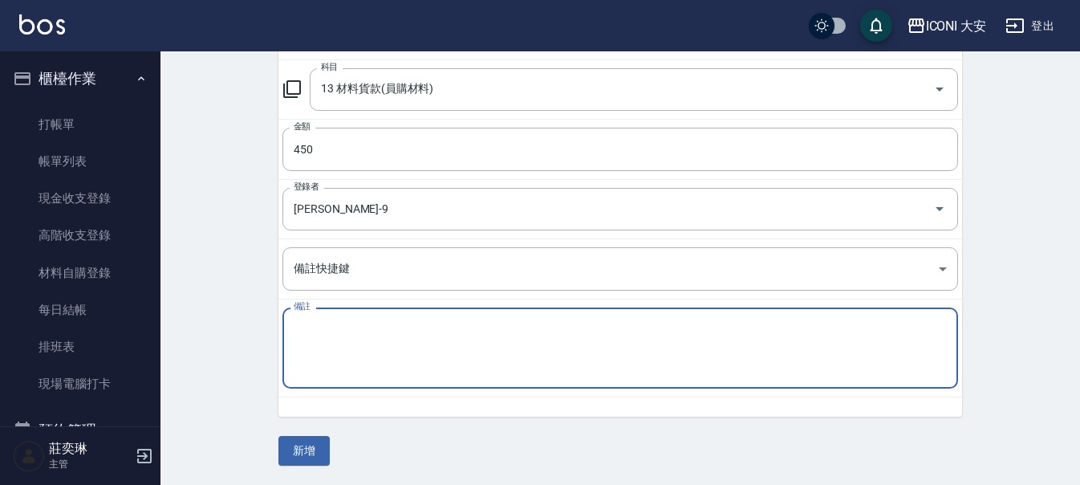
click at [384, 347] on textarea "備註" at bounding box center [620, 348] width 653 height 55
type textarea "脽"
type textarea "水"
type textarea "稅"
type textarea "誰守護"
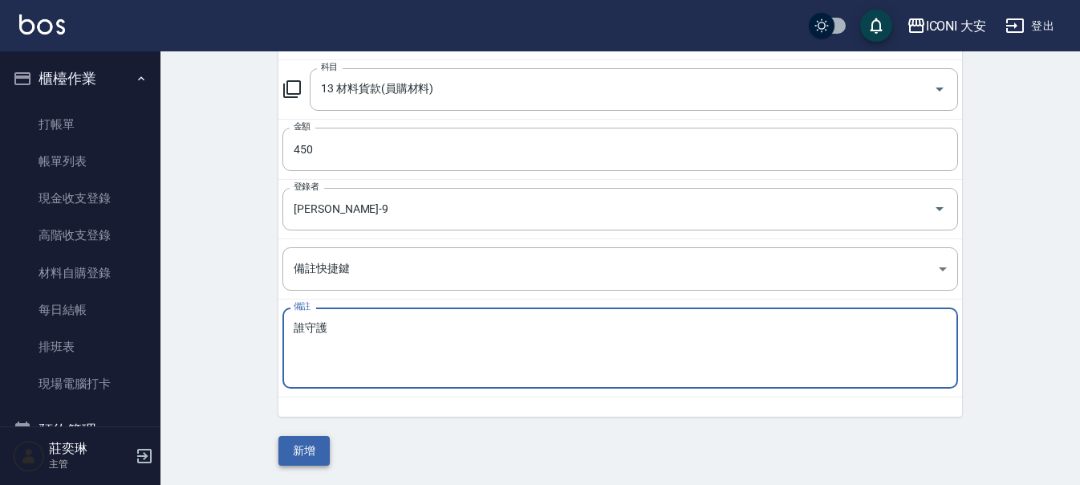
click at [294, 448] on button "新增" at bounding box center [303, 451] width 51 height 30
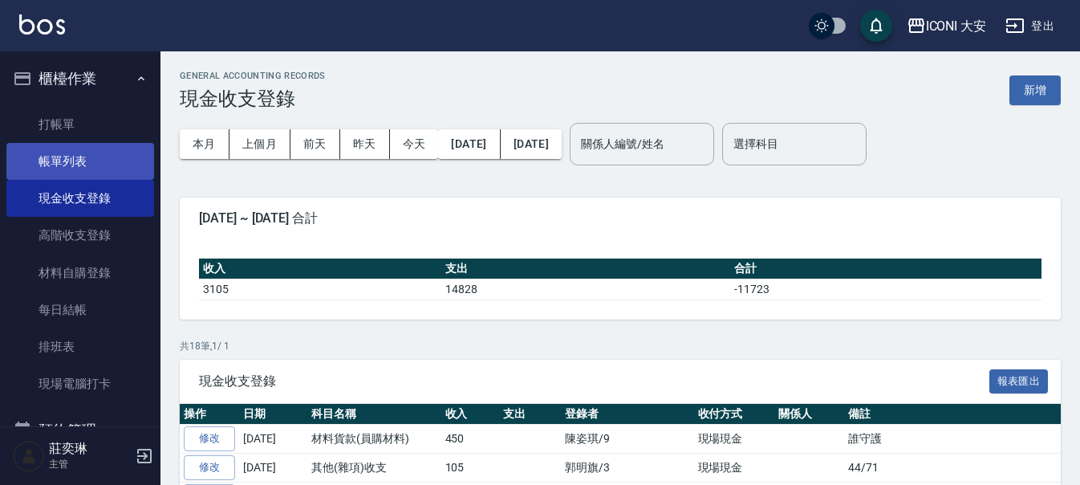
click at [110, 158] on link "帳單列表" at bounding box center [80, 161] width 148 height 37
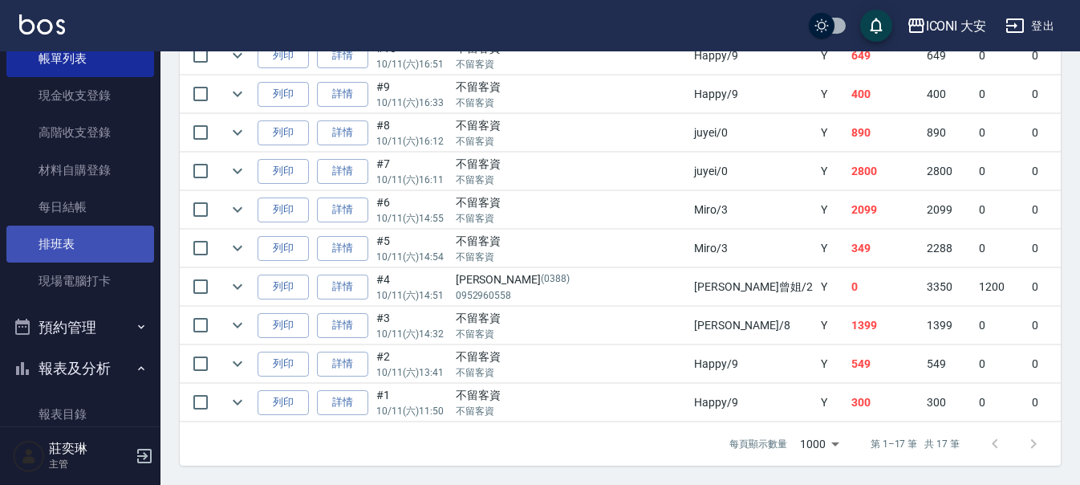
scroll to position [321, 0]
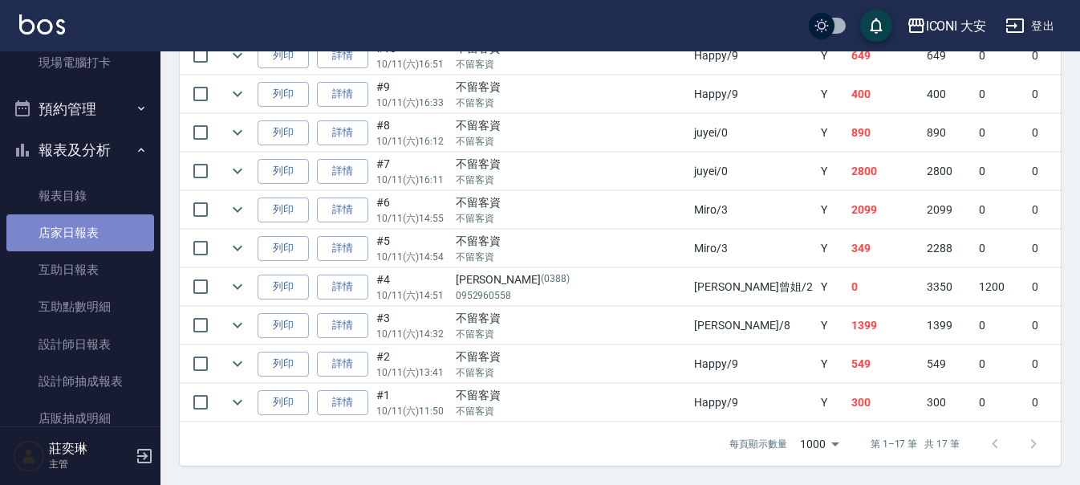
click at [101, 233] on link "店家日報表" at bounding box center [80, 232] width 148 height 37
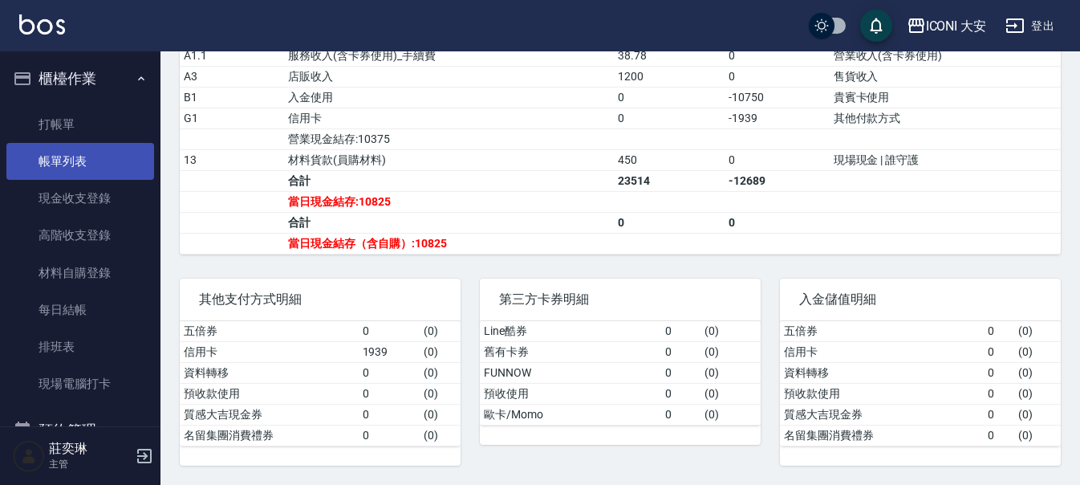
click at [75, 160] on link "帳單列表" at bounding box center [80, 161] width 148 height 37
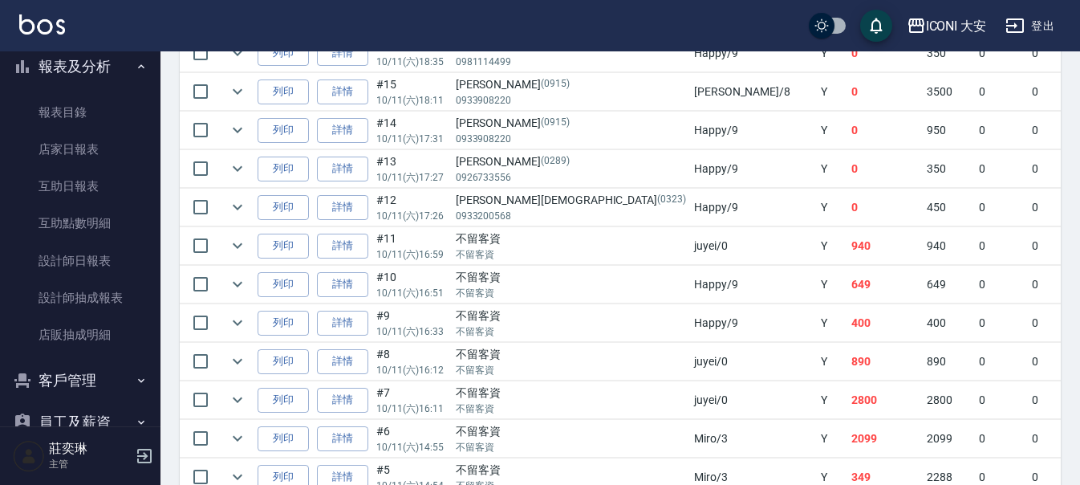
scroll to position [522, 0]
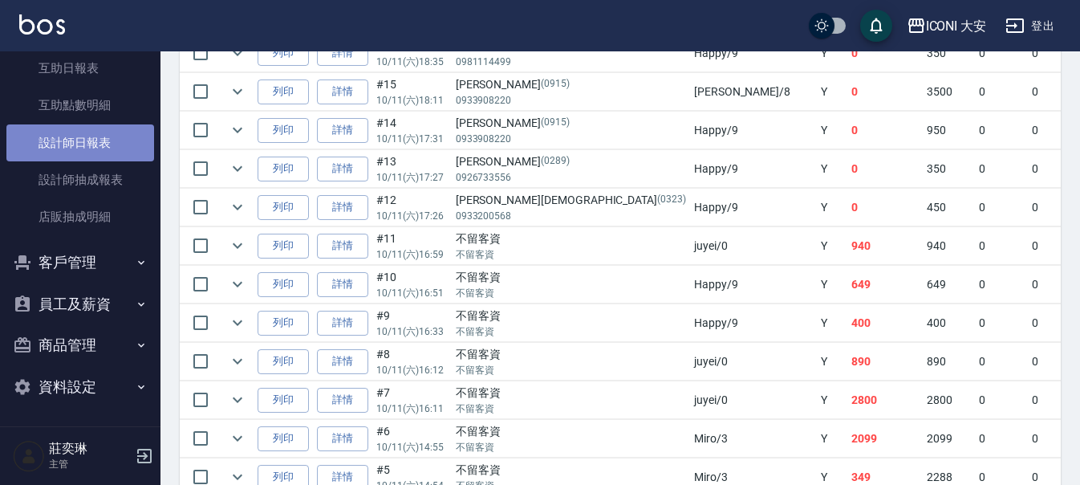
click at [102, 134] on link "設計師日報表" at bounding box center [80, 142] width 148 height 37
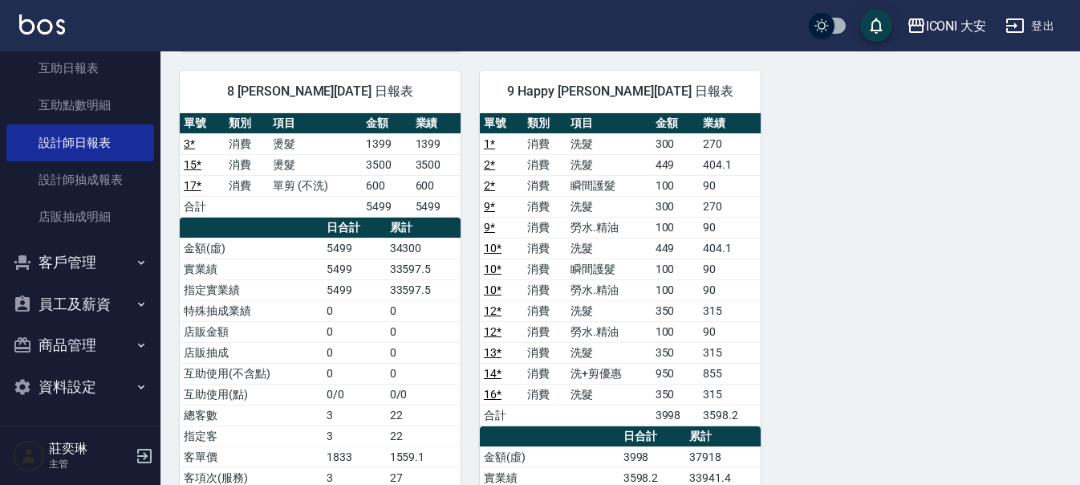
scroll to position [640, 0]
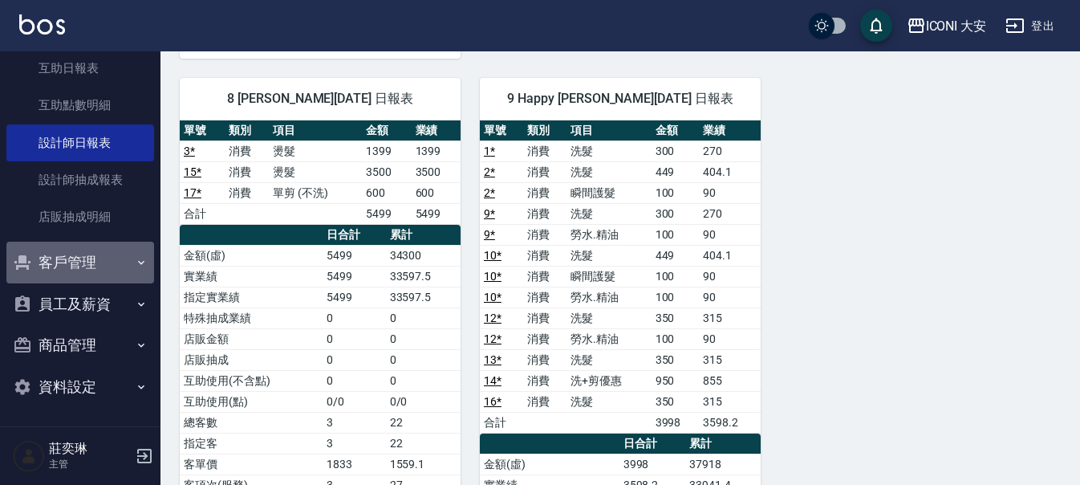
click at [112, 261] on button "客戶管理" at bounding box center [80, 262] width 148 height 42
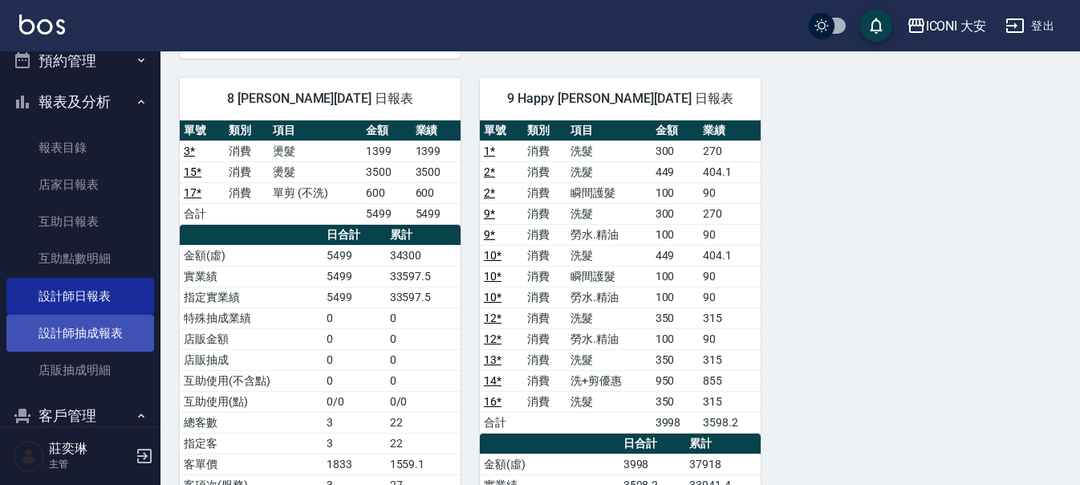
scroll to position [362, 0]
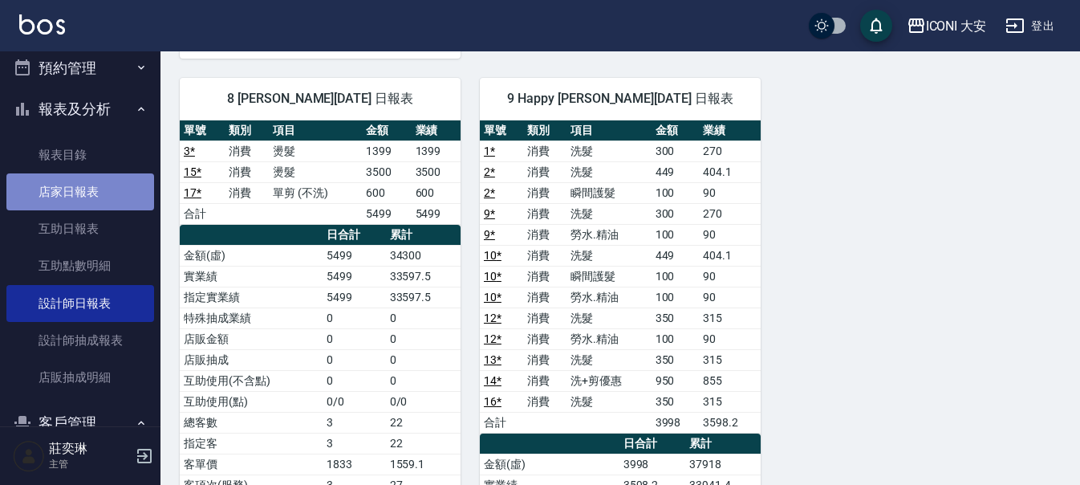
click at [98, 189] on link "店家日報表" at bounding box center [80, 191] width 148 height 37
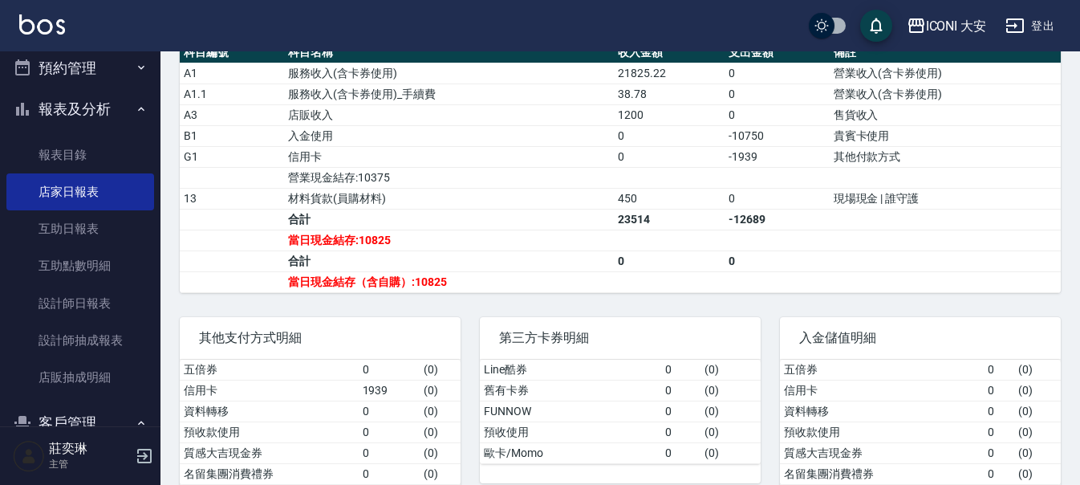
scroll to position [481, 0]
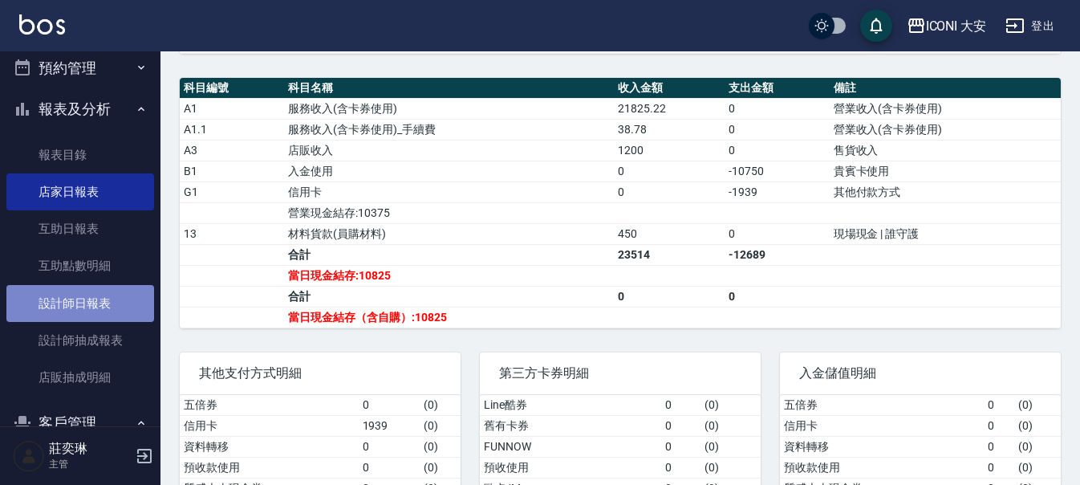
click at [106, 300] on link "設計師日報表" at bounding box center [80, 303] width 148 height 37
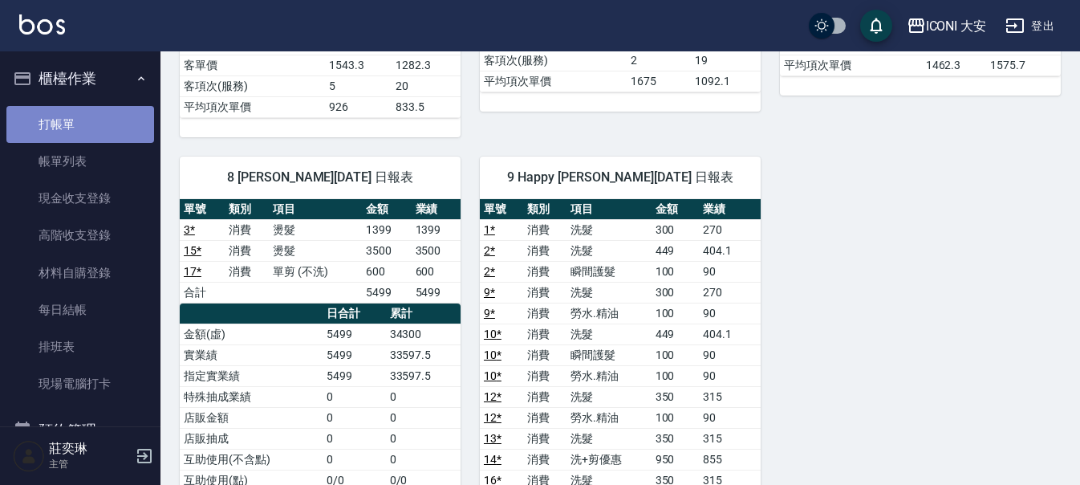
click at [95, 125] on link "打帳單" at bounding box center [80, 124] width 148 height 37
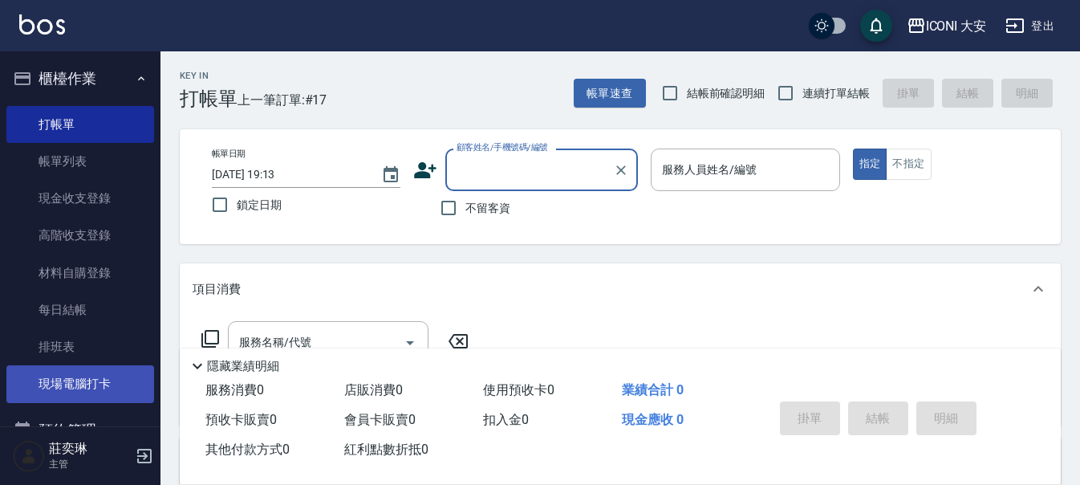
click at [93, 383] on link "現場電腦打卡" at bounding box center [80, 383] width 148 height 37
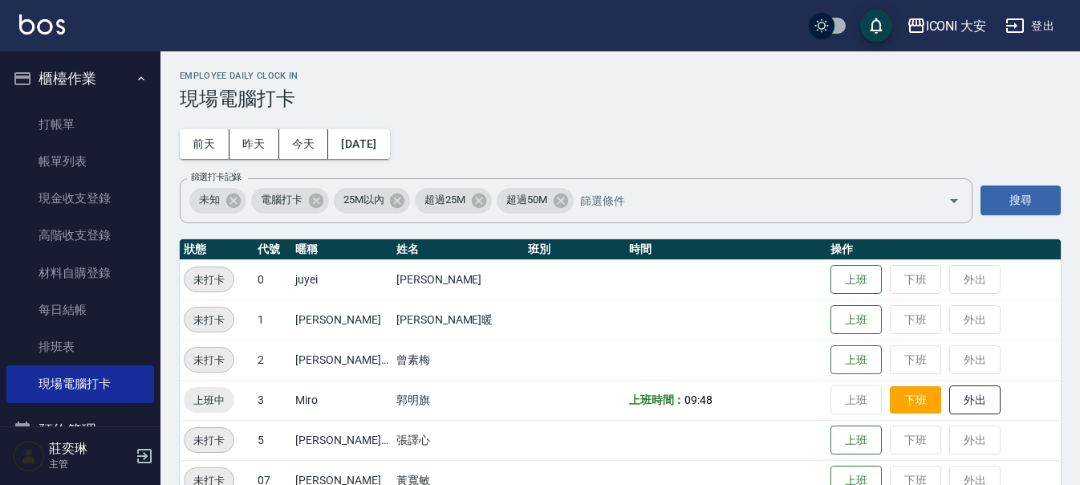
click at [894, 397] on button "下班" at bounding box center [915, 400] width 51 height 28
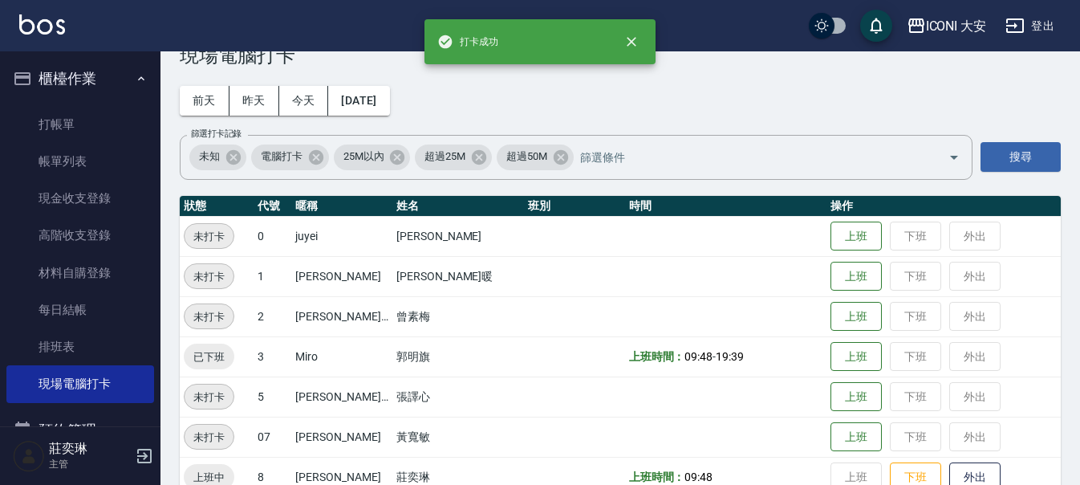
scroll to position [80, 0]
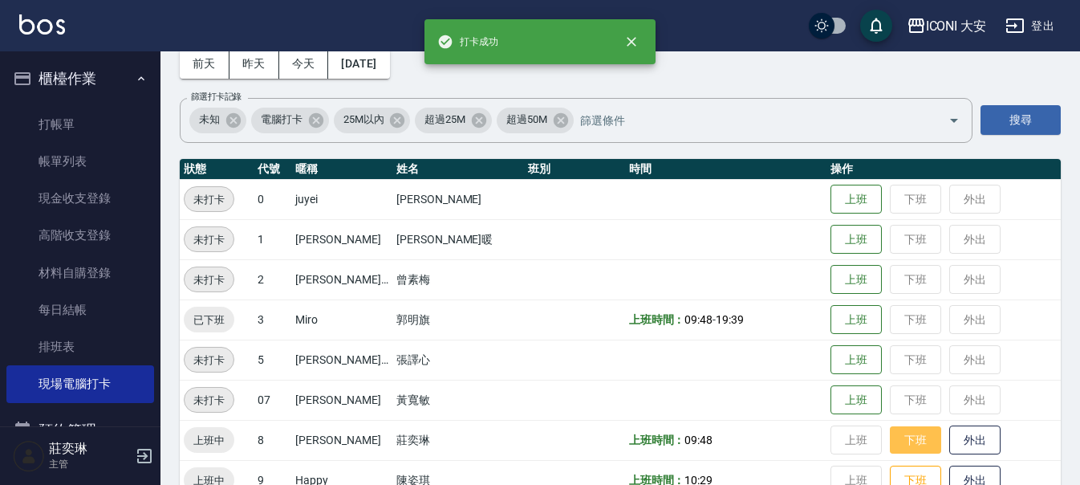
click at [899, 435] on button "下班" at bounding box center [915, 440] width 51 height 28
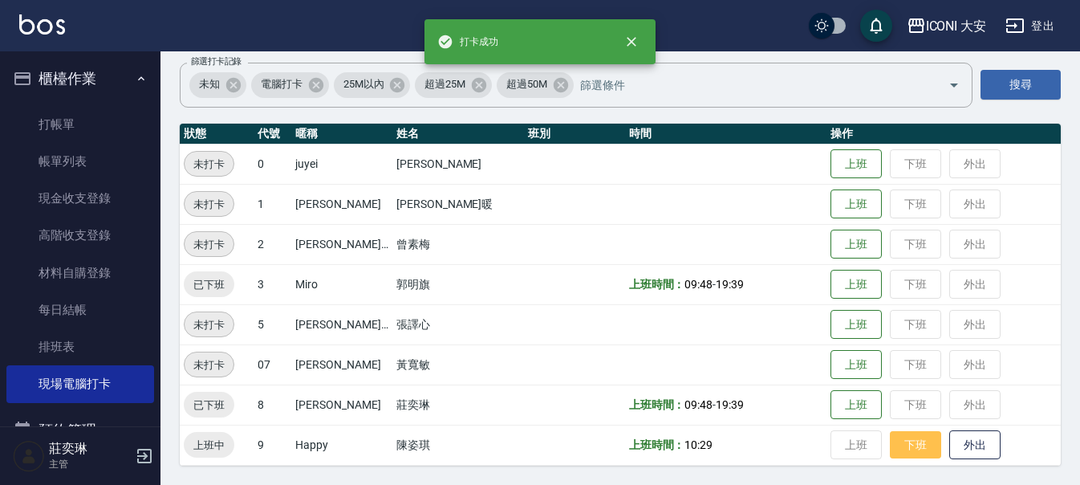
click at [899, 449] on button "下班" at bounding box center [915, 445] width 51 height 28
